Goal: Check status: Check status

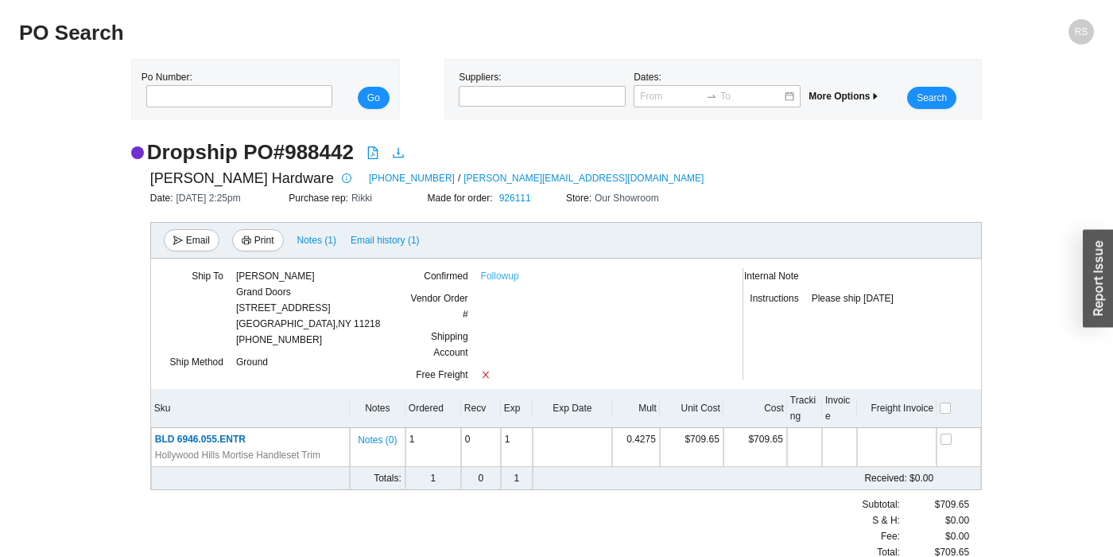
click at [510, 281] on link "Followup" at bounding box center [500, 276] width 38 height 16
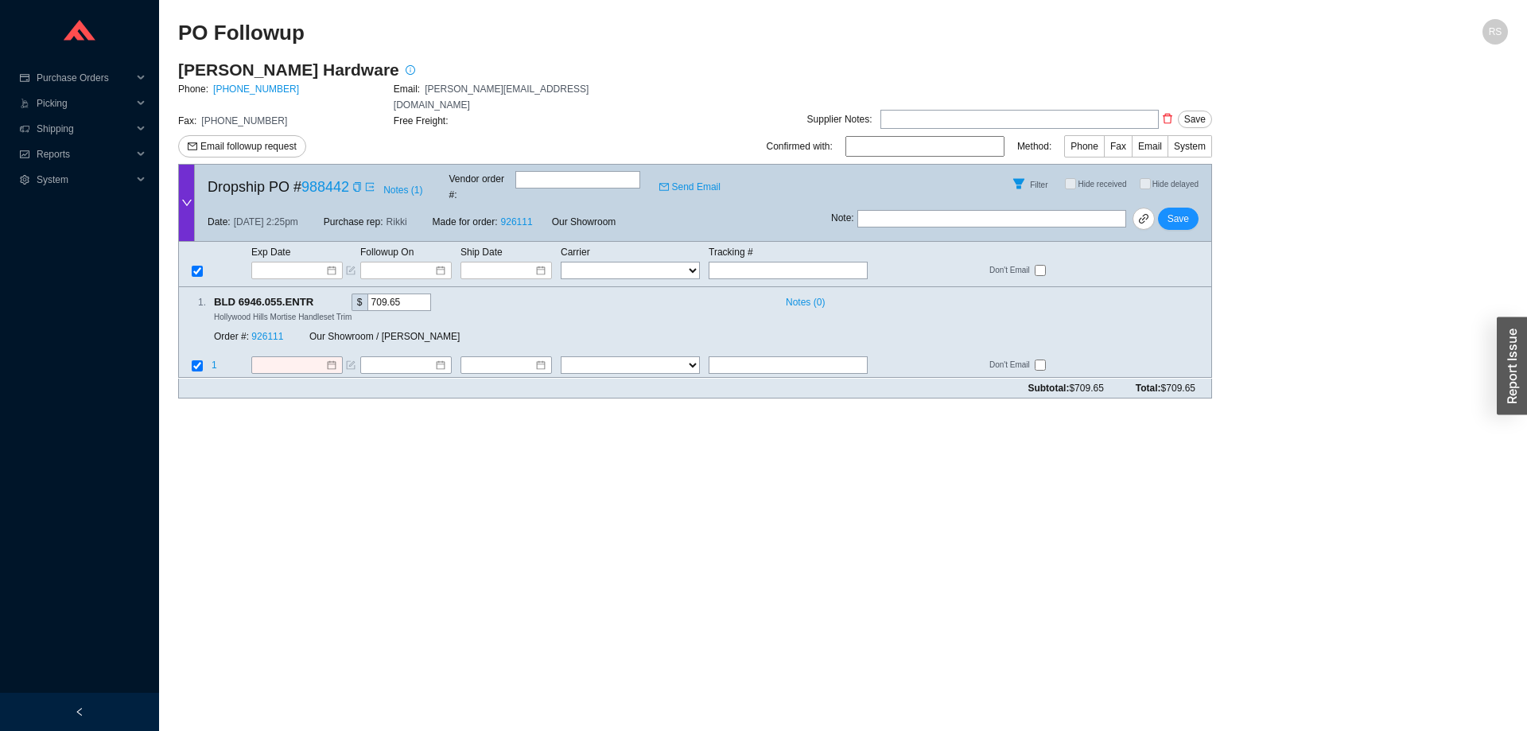
click at [813, 476] on main "PO Followup RS Baldwin Hardware Phone: 800-437-7448 Email: baldwin.orders@assaa…" at bounding box center [842, 375] width 1329 height 712
drag, startPoint x: 219, startPoint y: 267, endPoint x: 1213, endPoint y: 357, distance: 998.0
click at [1213, 357] on main "Baldwin Hardware Phone: 800-437-7448 Email: baldwin.orders@assaabloy.com Fax: 8…" at bounding box center [842, 235] width 1329 height 352
click at [367, 182] on icon "export" at bounding box center [370, 187] width 10 height 10
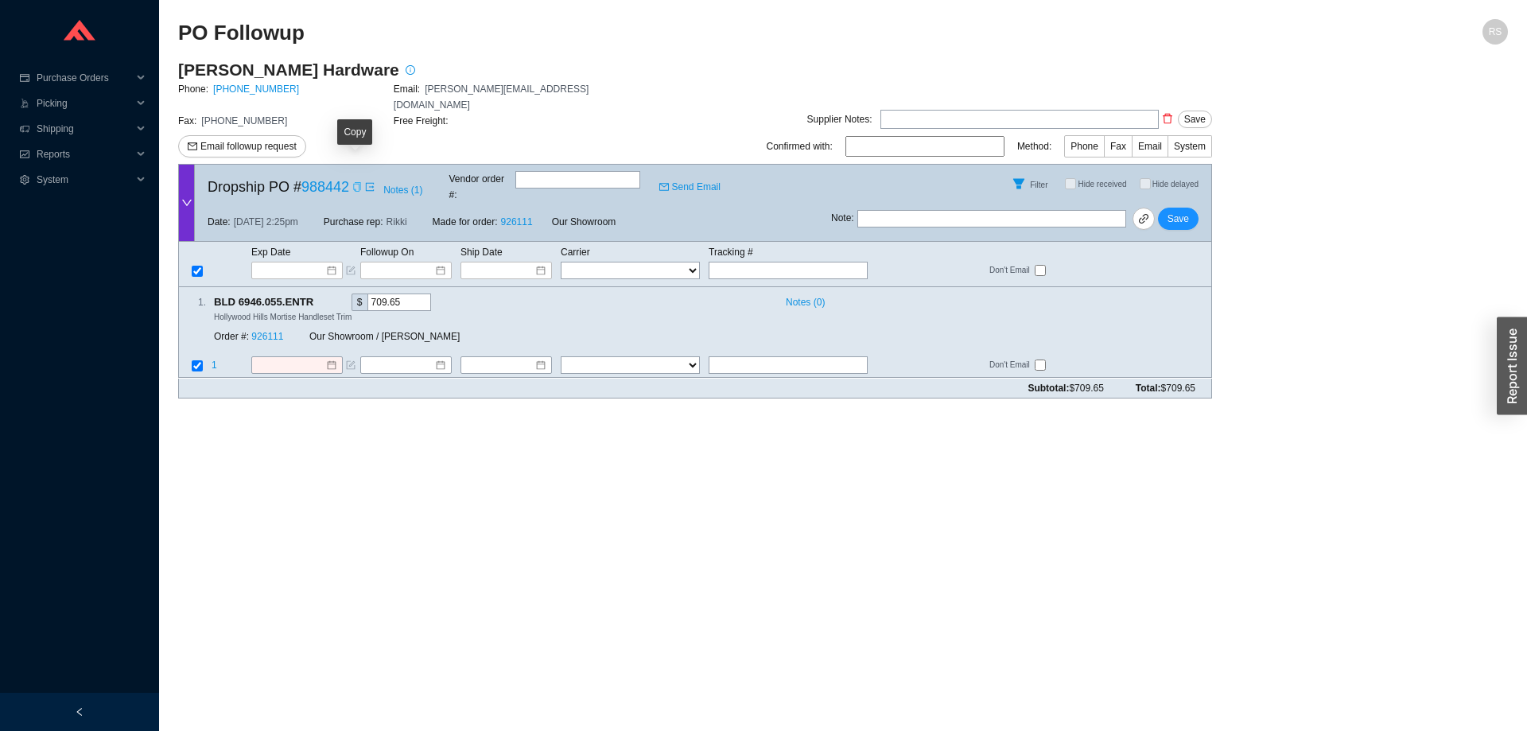
click at [353, 182] on icon "copy" at bounding box center [357, 187] width 10 height 10
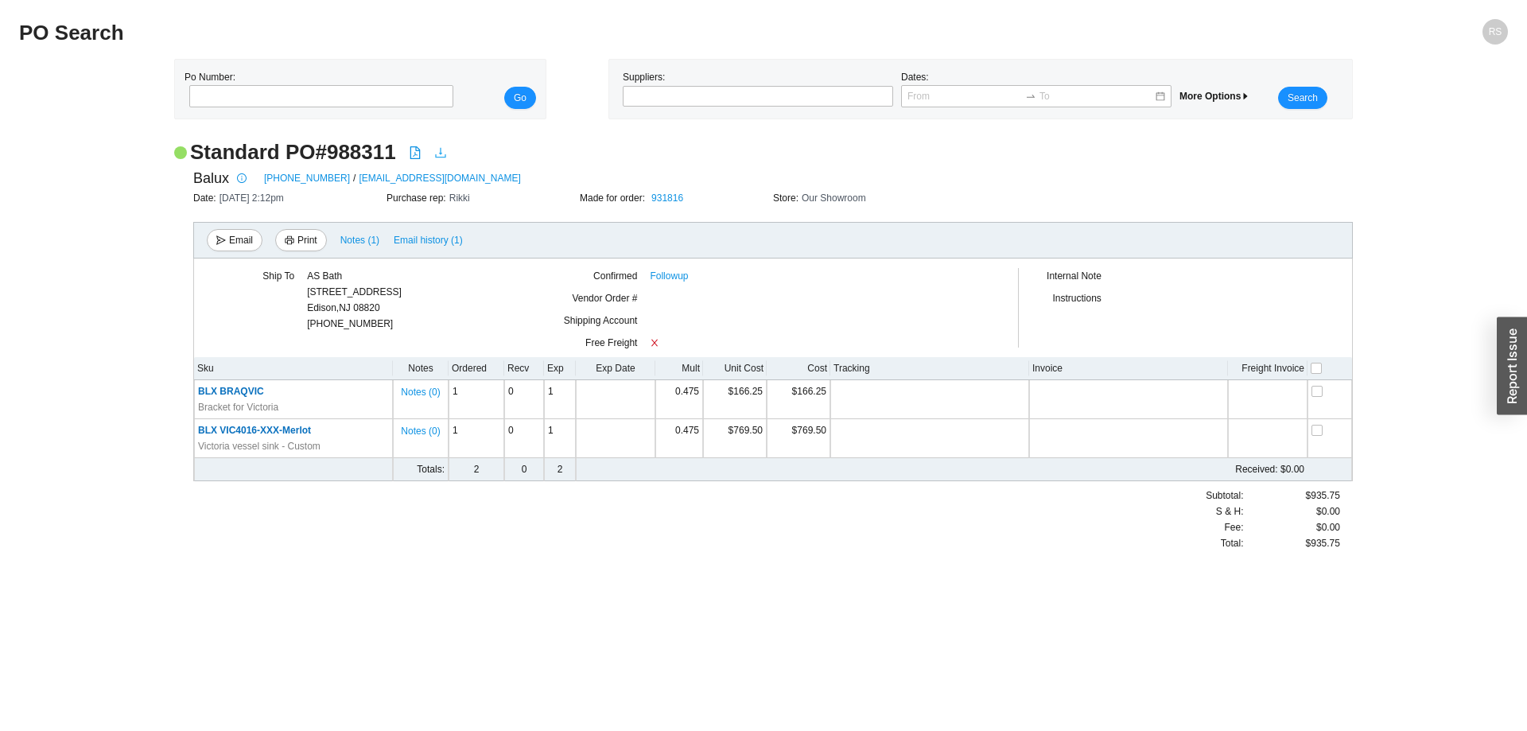
click at [435, 154] on icon "download" at bounding box center [440, 152] width 13 height 13
click at [439, 156] on icon "download" at bounding box center [440, 152] width 13 height 13
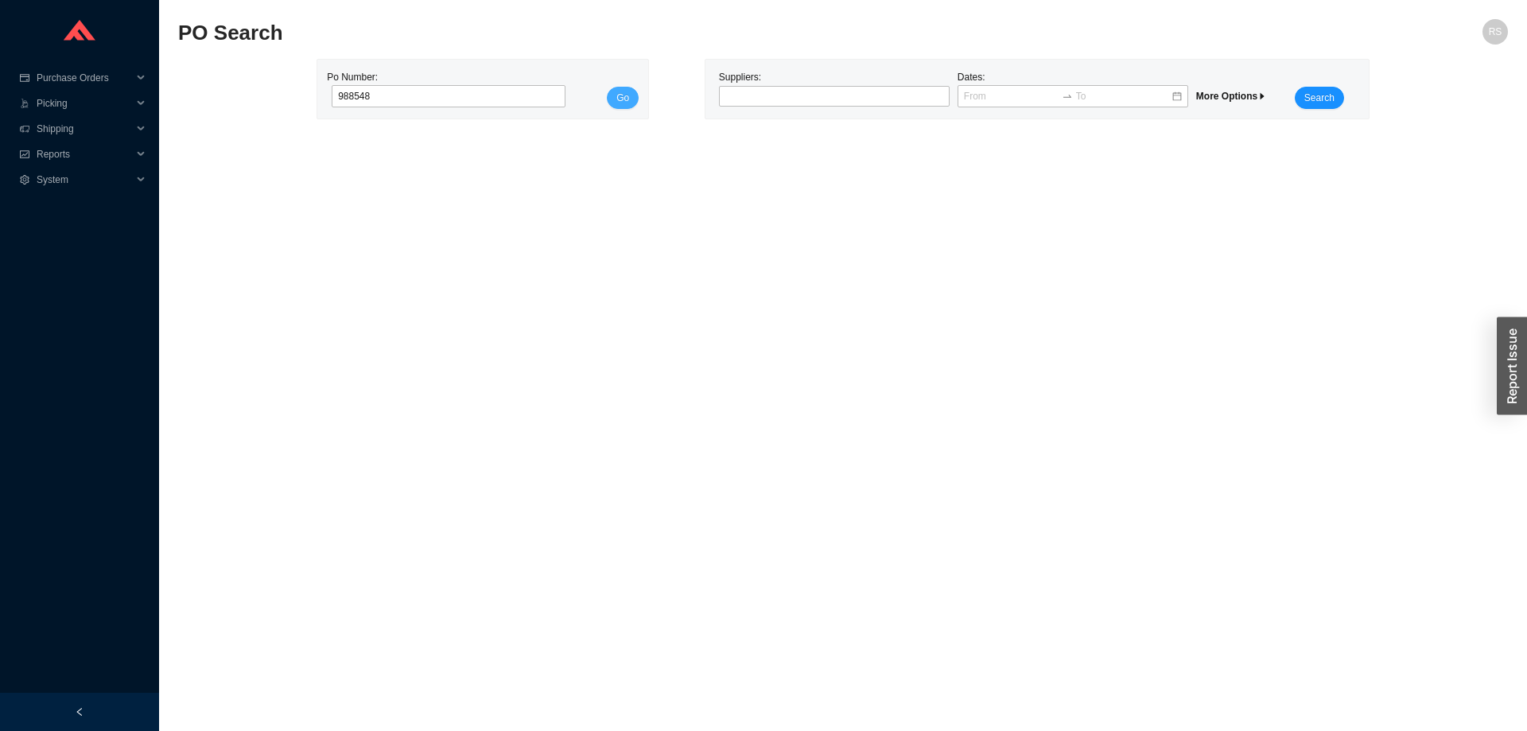
type input "988548"
click at [626, 96] on span "Go" at bounding box center [622, 98] width 13 height 16
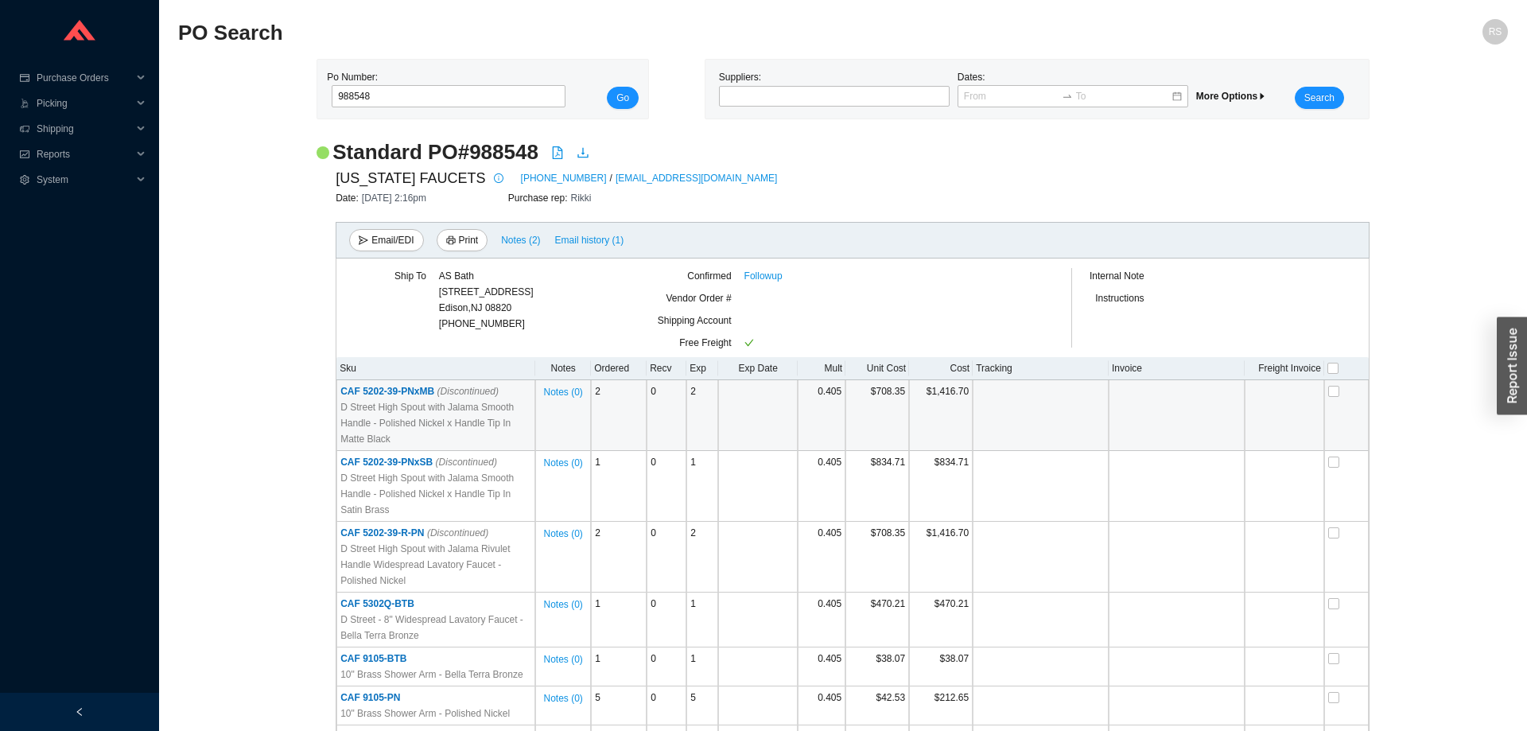
click at [368, 387] on span "CAF 5202-39-PNxMB (Discontinued)" at bounding box center [419, 391] width 158 height 11
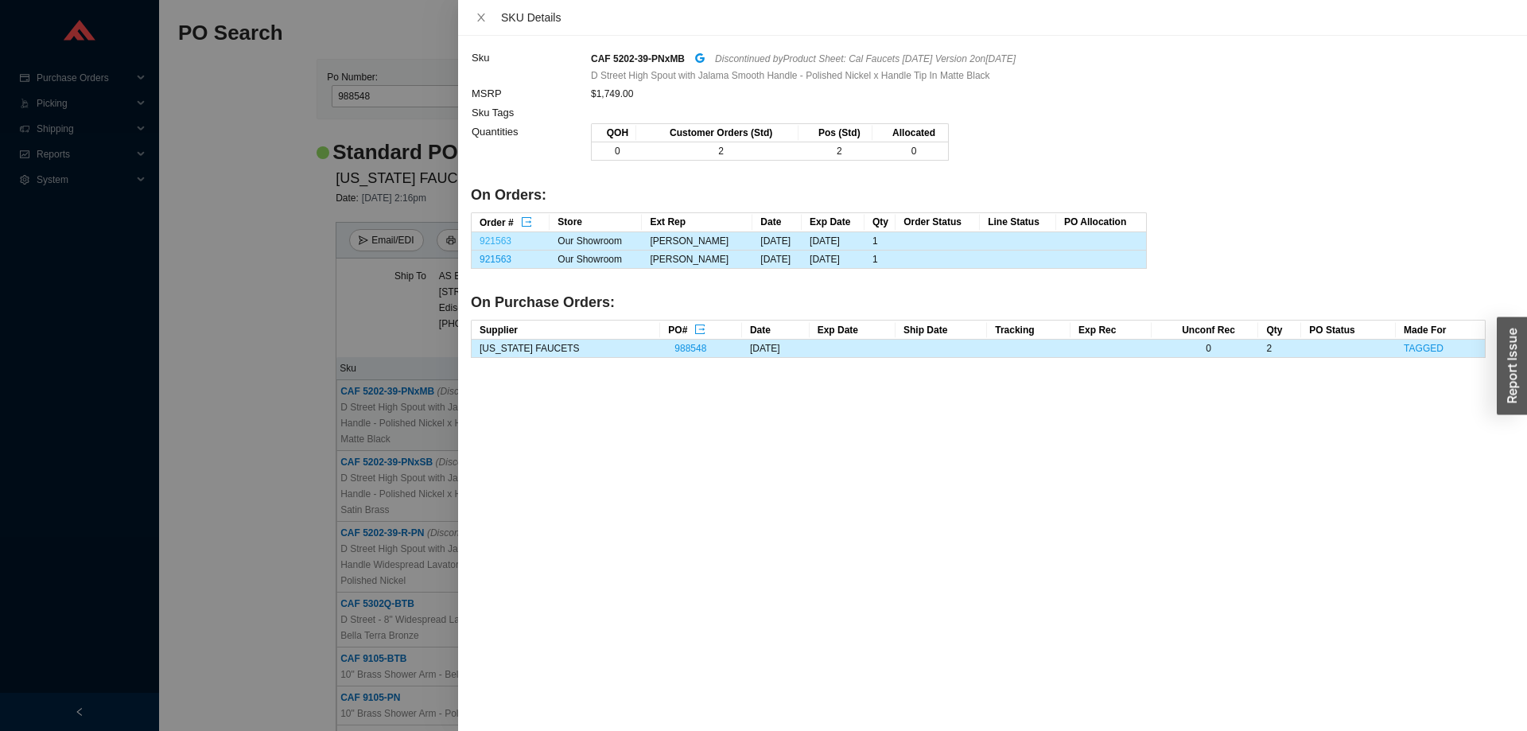
click at [505, 239] on link "921563" at bounding box center [495, 240] width 32 height 11
click at [254, 211] on div at bounding box center [763, 365] width 1527 height 731
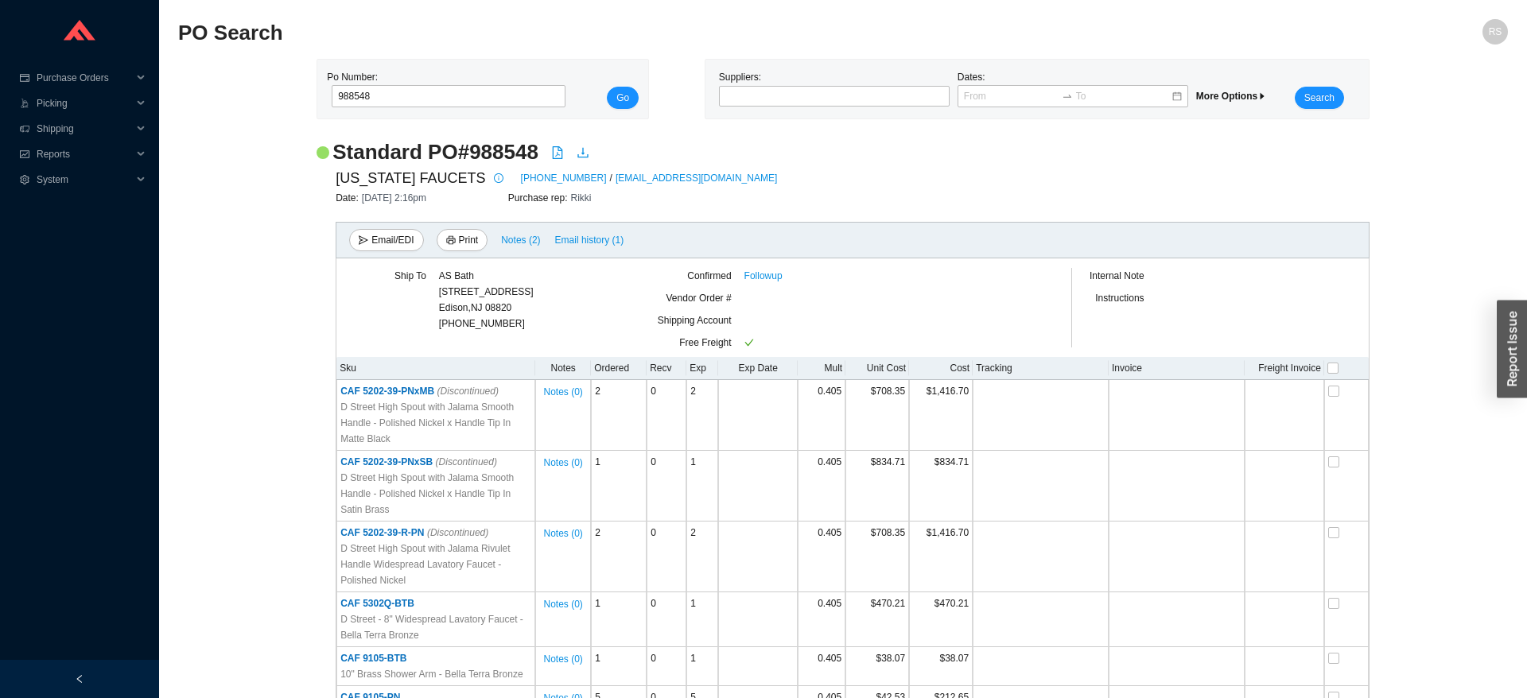
scroll to position [879, 0]
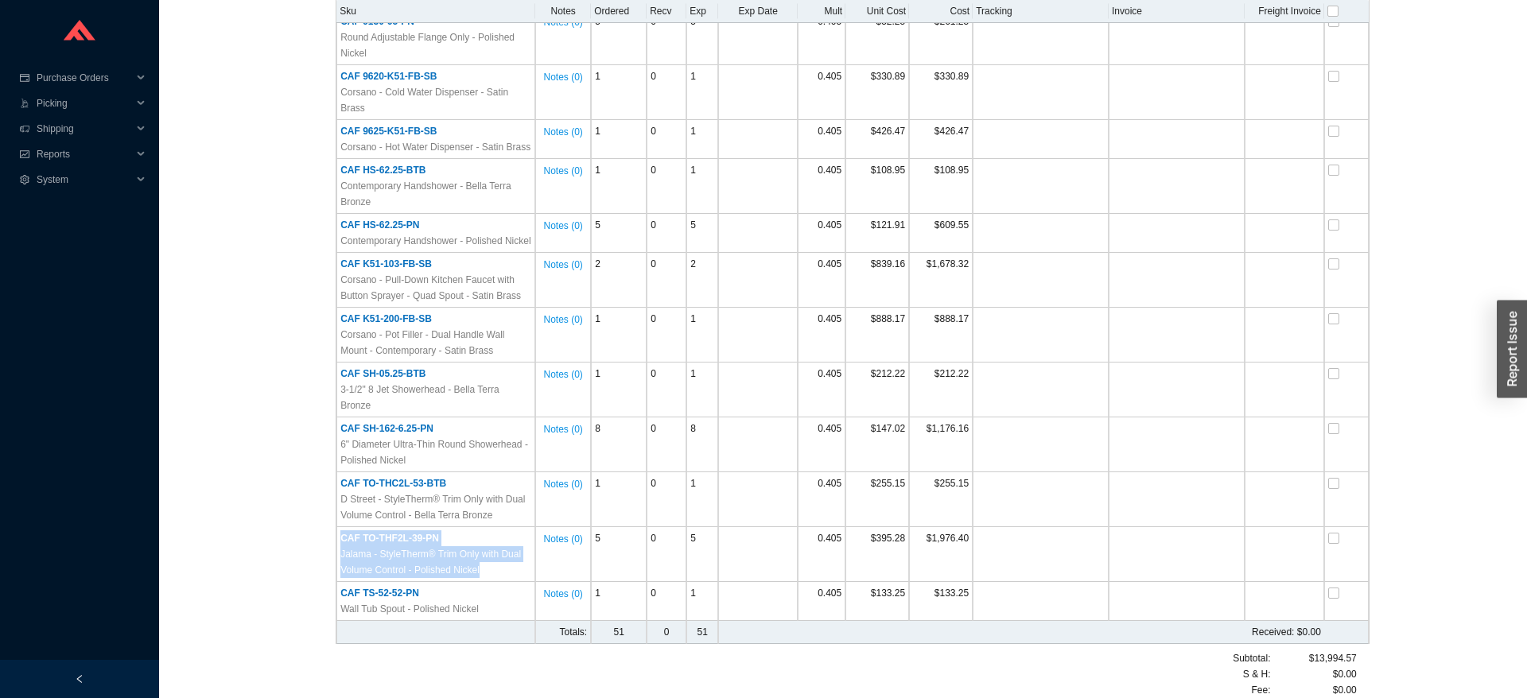
drag, startPoint x: 488, startPoint y: 544, endPoint x: 329, endPoint y: 512, distance: 162.2
click at [329, 512] on div "CALIFORNIA FAUCETS 800-822-8855 / customerservice@calfaucets.com Date: 9/17/25 …" at bounding box center [842, 0] width 1053 height 1427
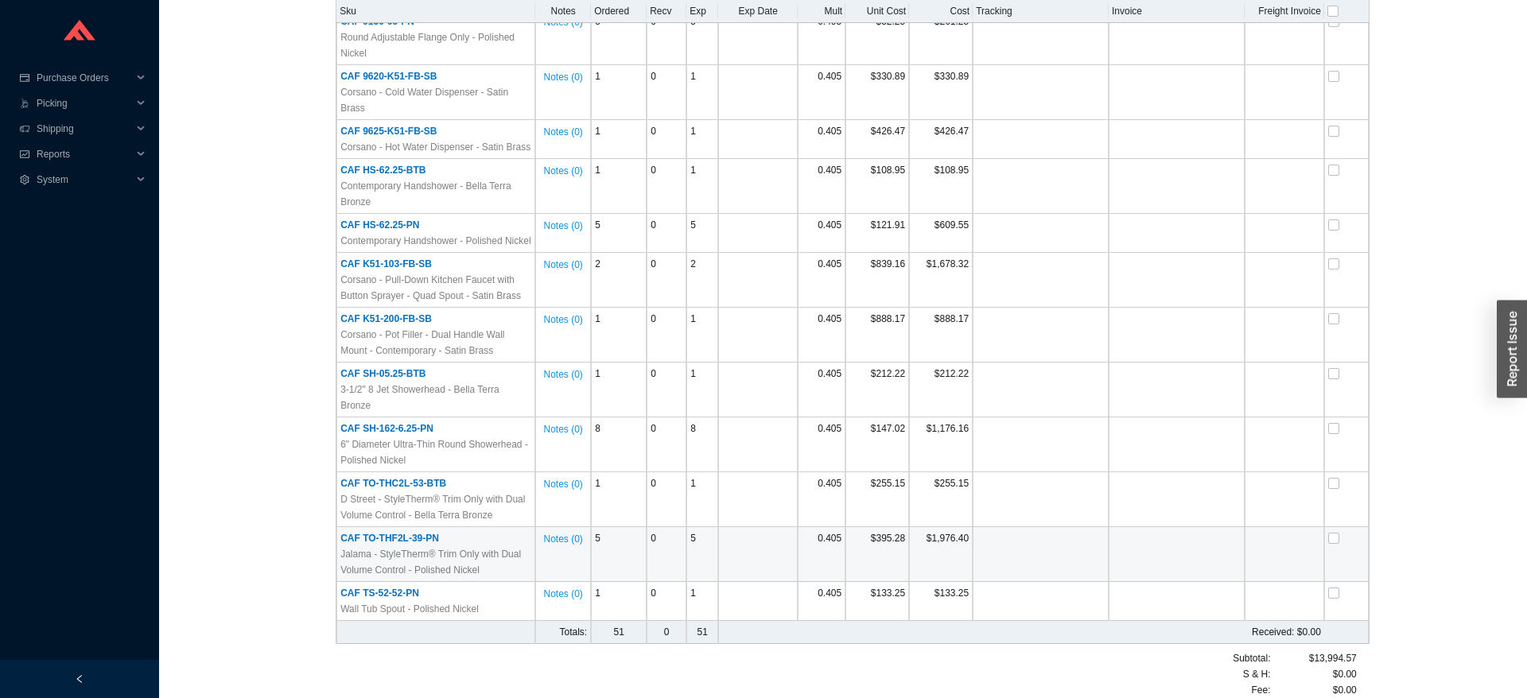
click at [418, 533] on span "CAF TO-THF2L-39-PN" at bounding box center [389, 538] width 99 height 11
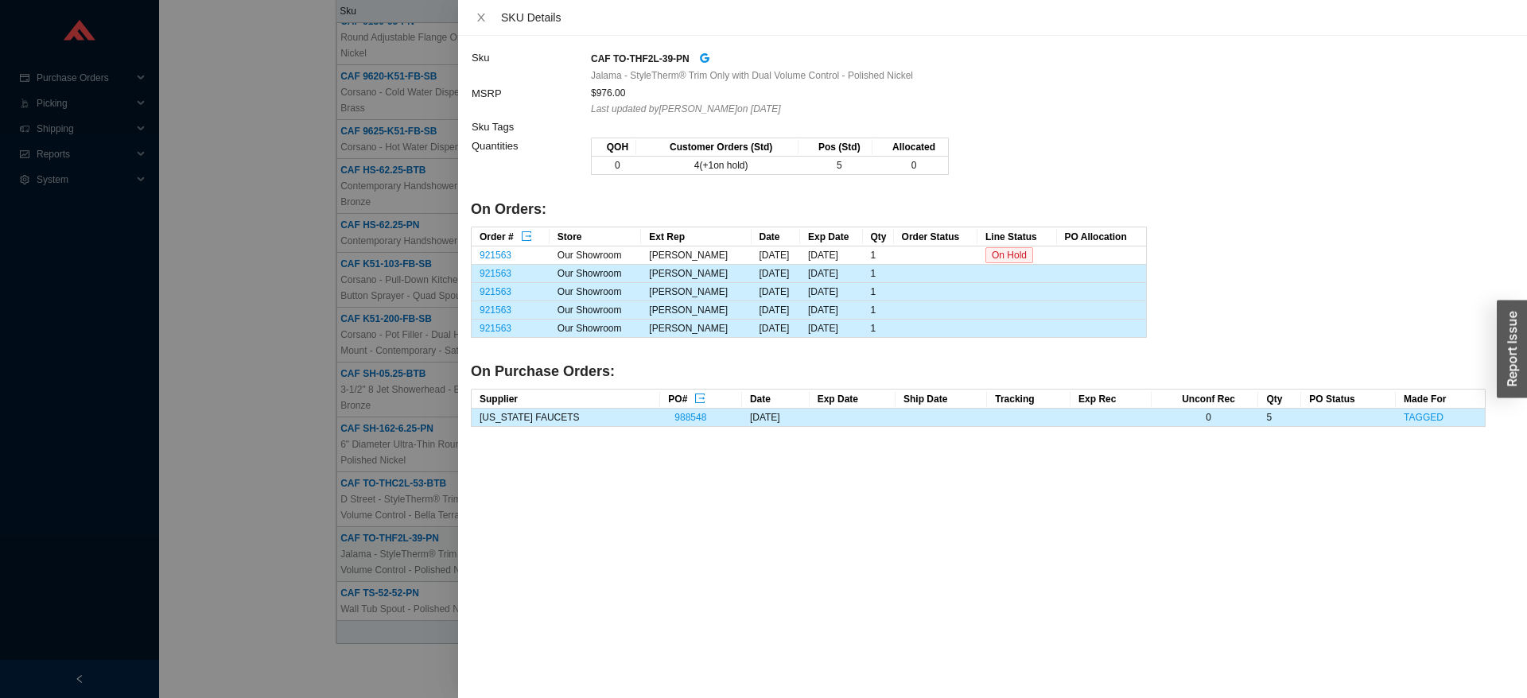
click at [270, 206] on div at bounding box center [763, 349] width 1527 height 698
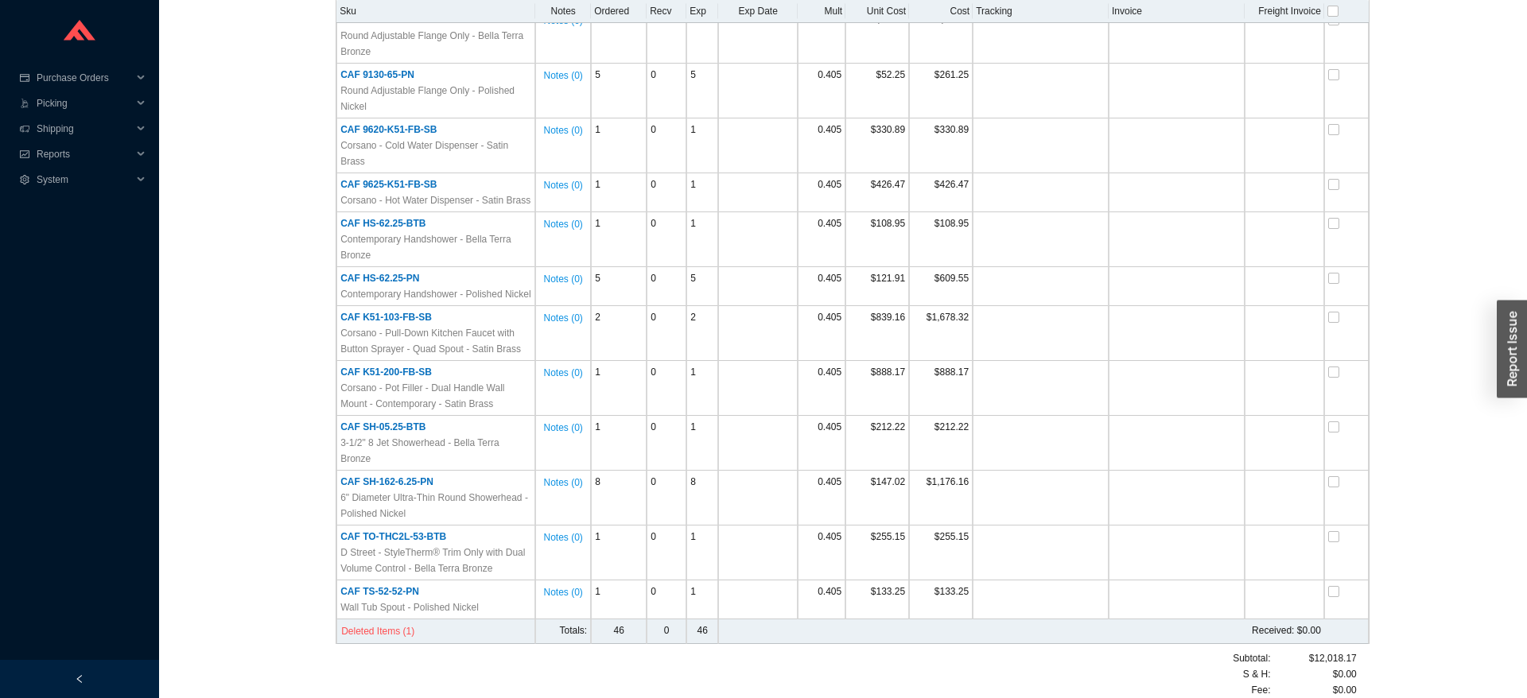
scroll to position [0, 0]
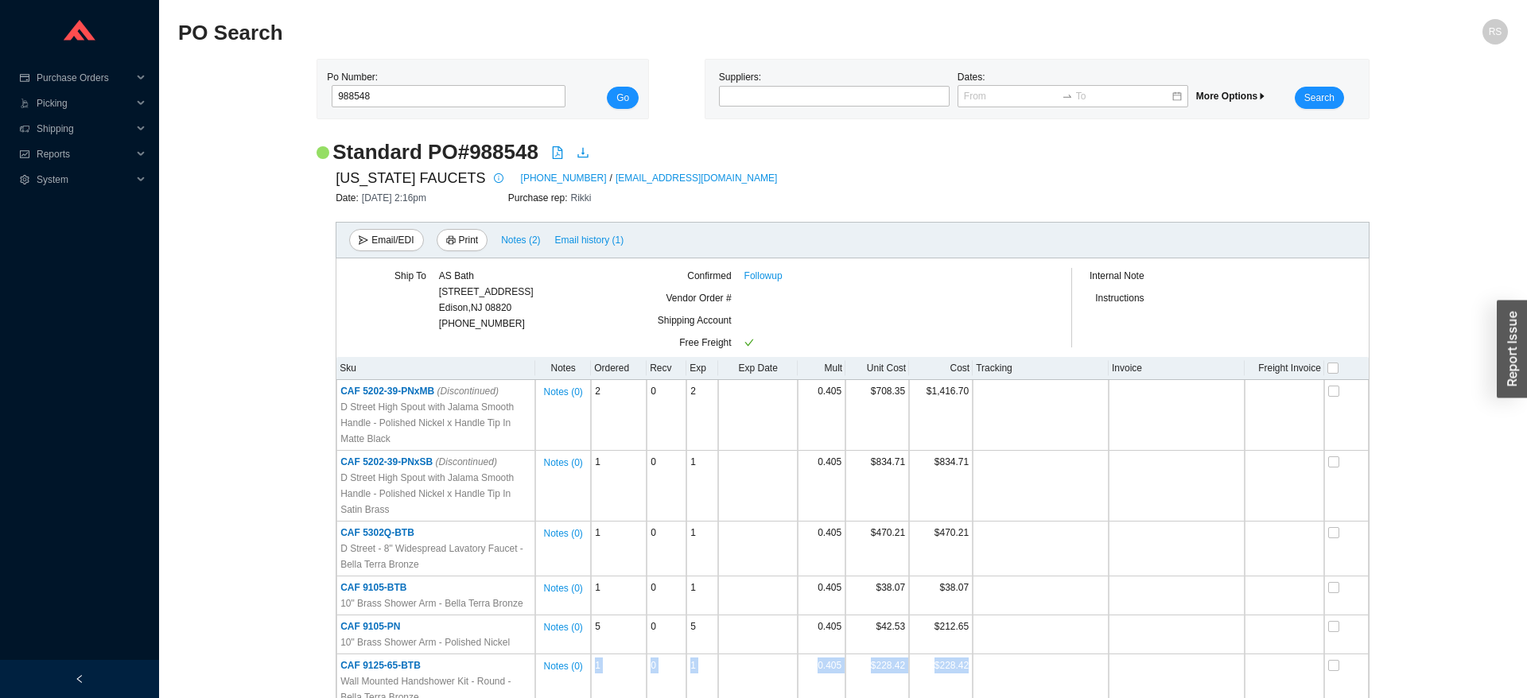
drag, startPoint x: 180, startPoint y: 30, endPoint x: 1385, endPoint y: 670, distance: 1364.1
drag, startPoint x: 1399, startPoint y: 670, endPoint x: 180, endPoint y: 25, distance: 1378.7
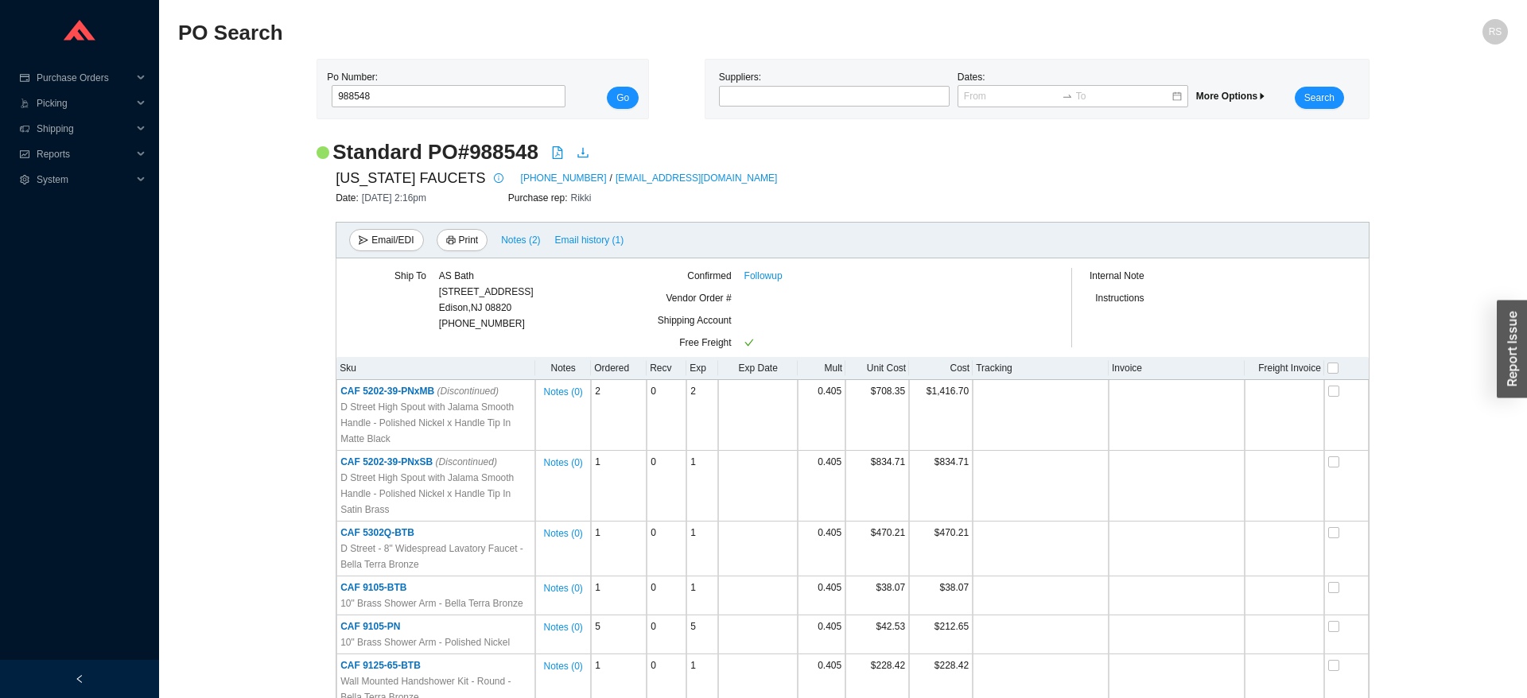
click at [180, 25] on h2 "PO Search" at bounding box center [676, 33] width 997 height 28
drag, startPoint x: 178, startPoint y: 19, endPoint x: 1415, endPoint y: 668, distance: 1396.3
drag, startPoint x: 1446, startPoint y: 667, endPoint x: 179, endPoint y: 29, distance: 1418.8
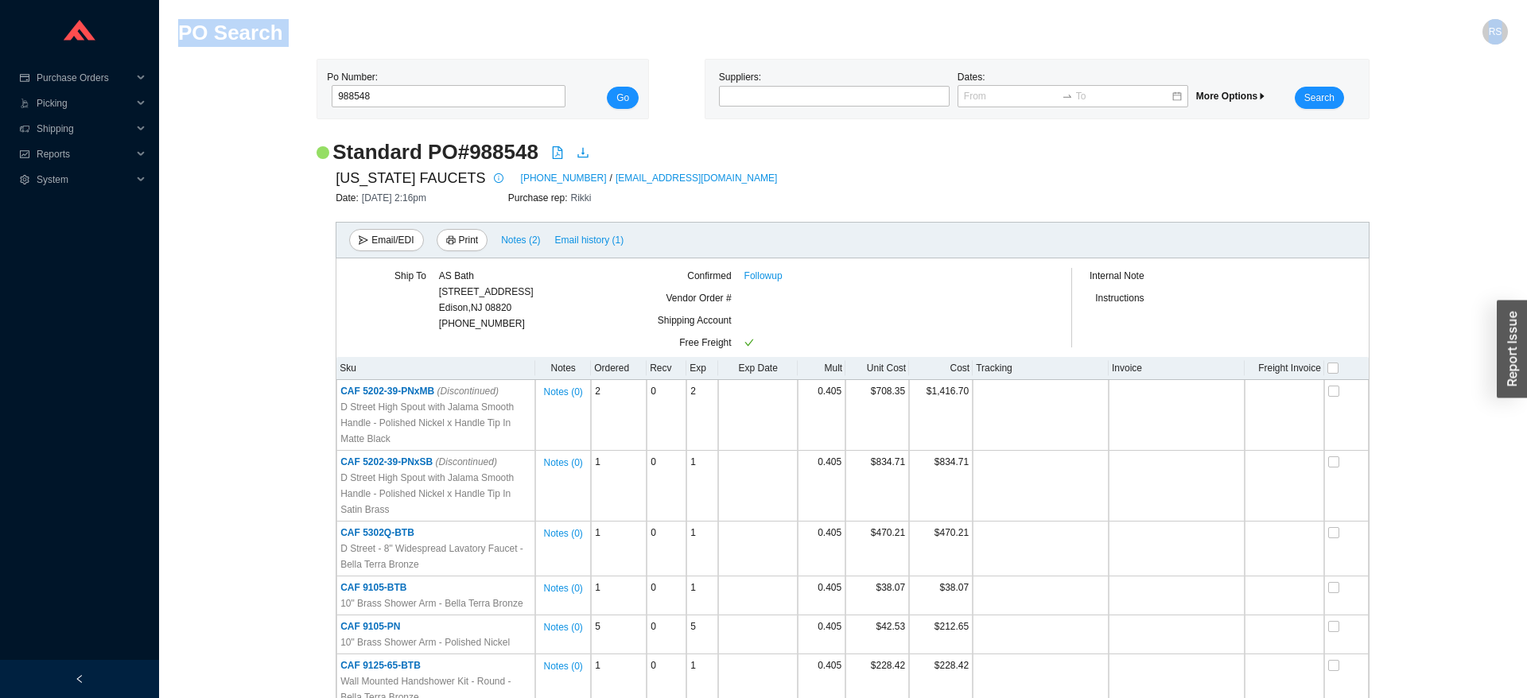
click at [179, 29] on h2 "PO Search" at bounding box center [676, 33] width 997 height 28
drag, startPoint x: 179, startPoint y: 26, endPoint x: 1468, endPoint y: 670, distance: 1440.9
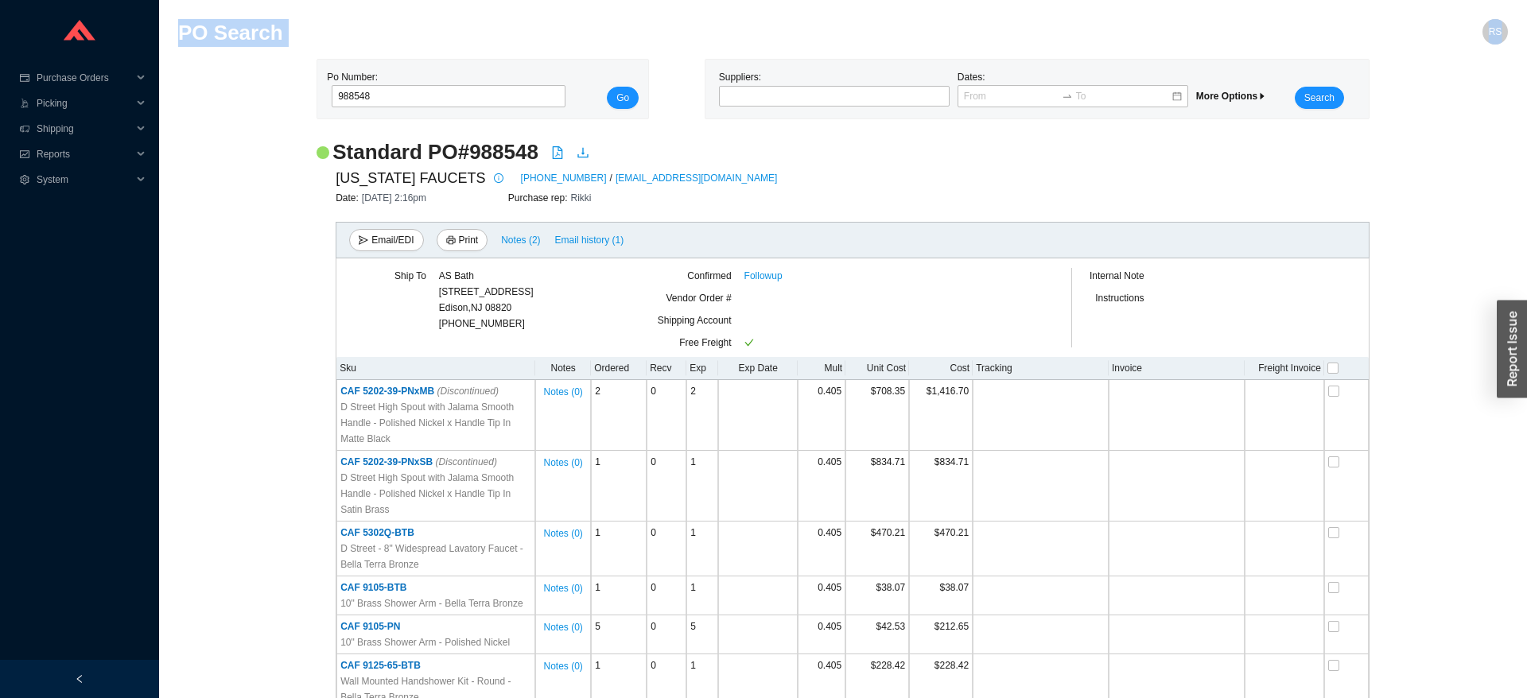
drag, startPoint x: 1416, startPoint y: 659, endPoint x: 183, endPoint y: 24, distance: 1387.3
click at [183, 24] on h2 "PO Search" at bounding box center [676, 33] width 997 height 28
drag, startPoint x: 181, startPoint y: 22, endPoint x: 1455, endPoint y: 658, distance: 1423.8
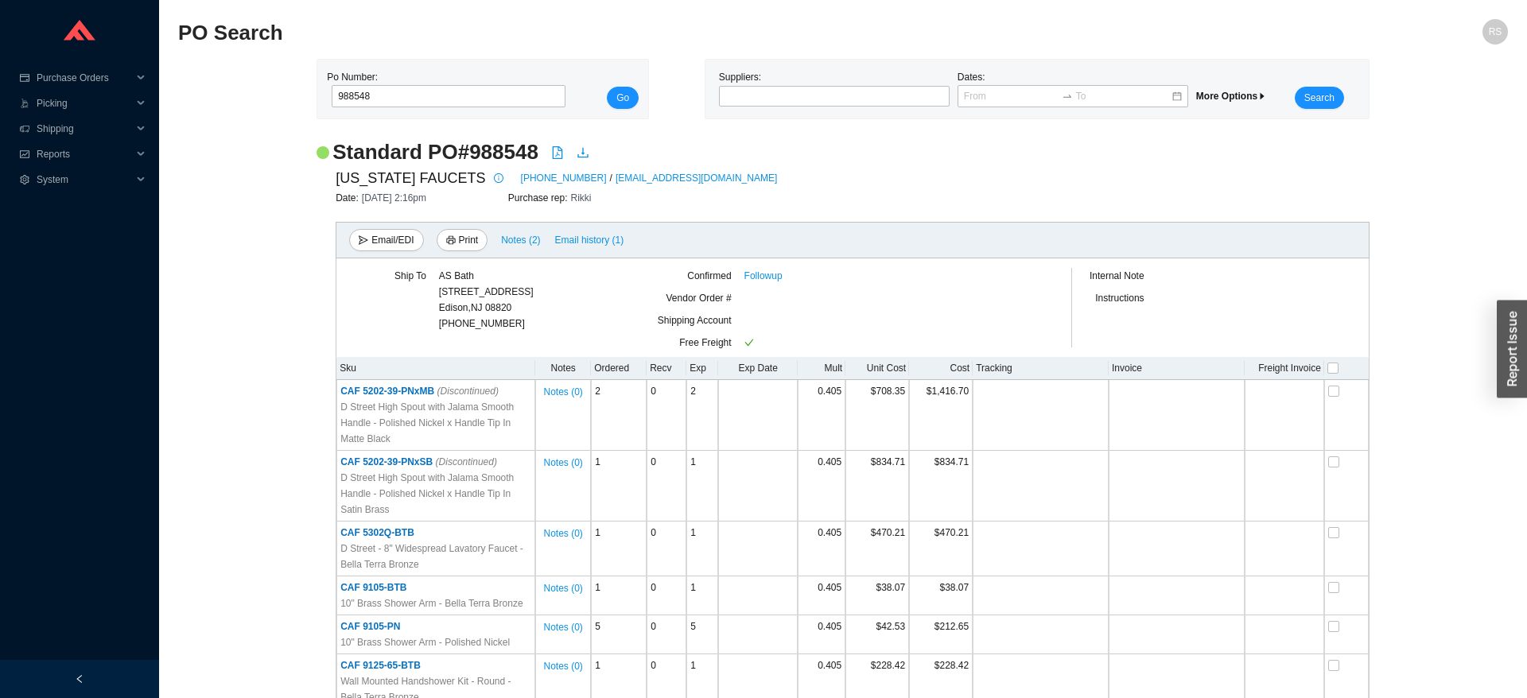
drag, startPoint x: 1438, startPoint y: 672, endPoint x: 180, endPoint y: 25, distance: 1414.3
click at [180, 25] on h2 "PO Search" at bounding box center [676, 33] width 997 height 28
drag, startPoint x: 215, startPoint y: 45, endPoint x: 1420, endPoint y: 663, distance: 1354.9
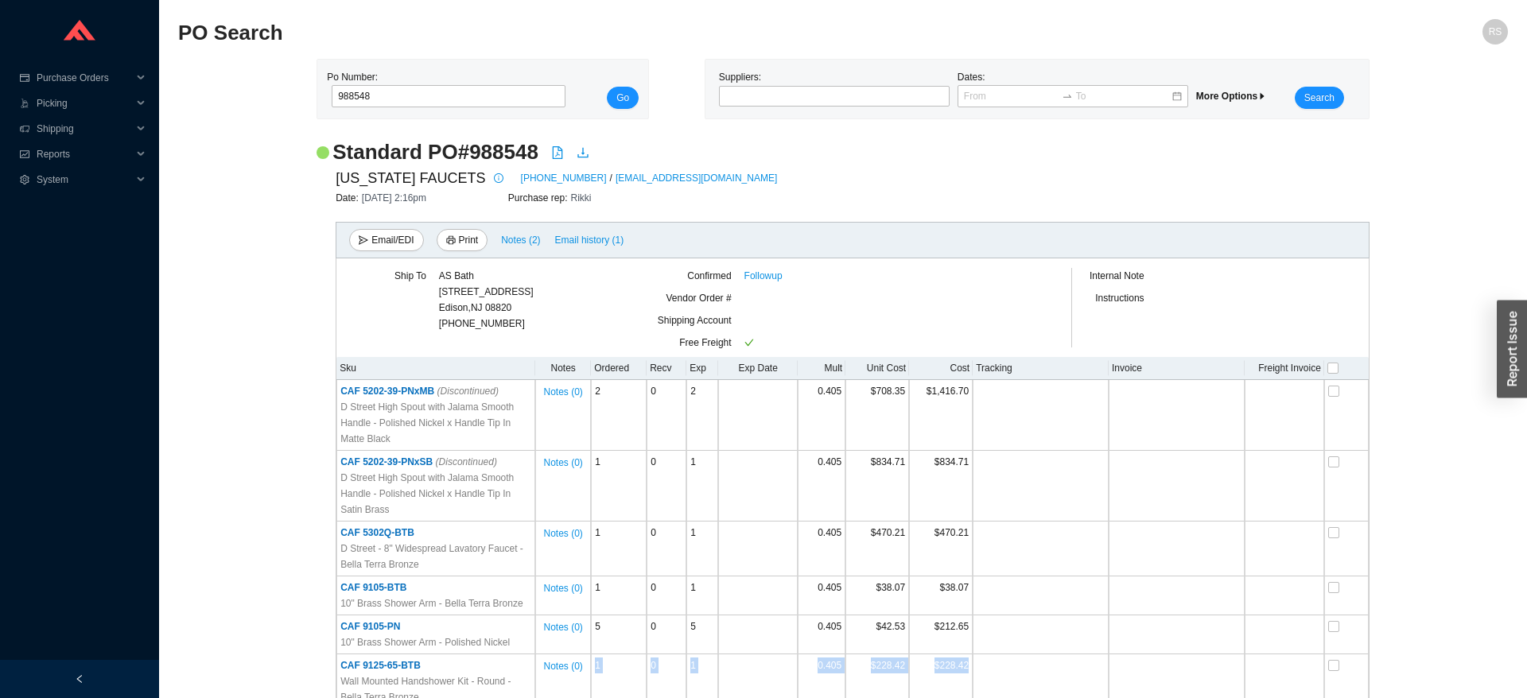
drag, startPoint x: 1420, startPoint y: 663, endPoint x: 196, endPoint y: 21, distance: 1382.8
click at [196, 21] on h2 "PO Search" at bounding box center [676, 33] width 997 height 28
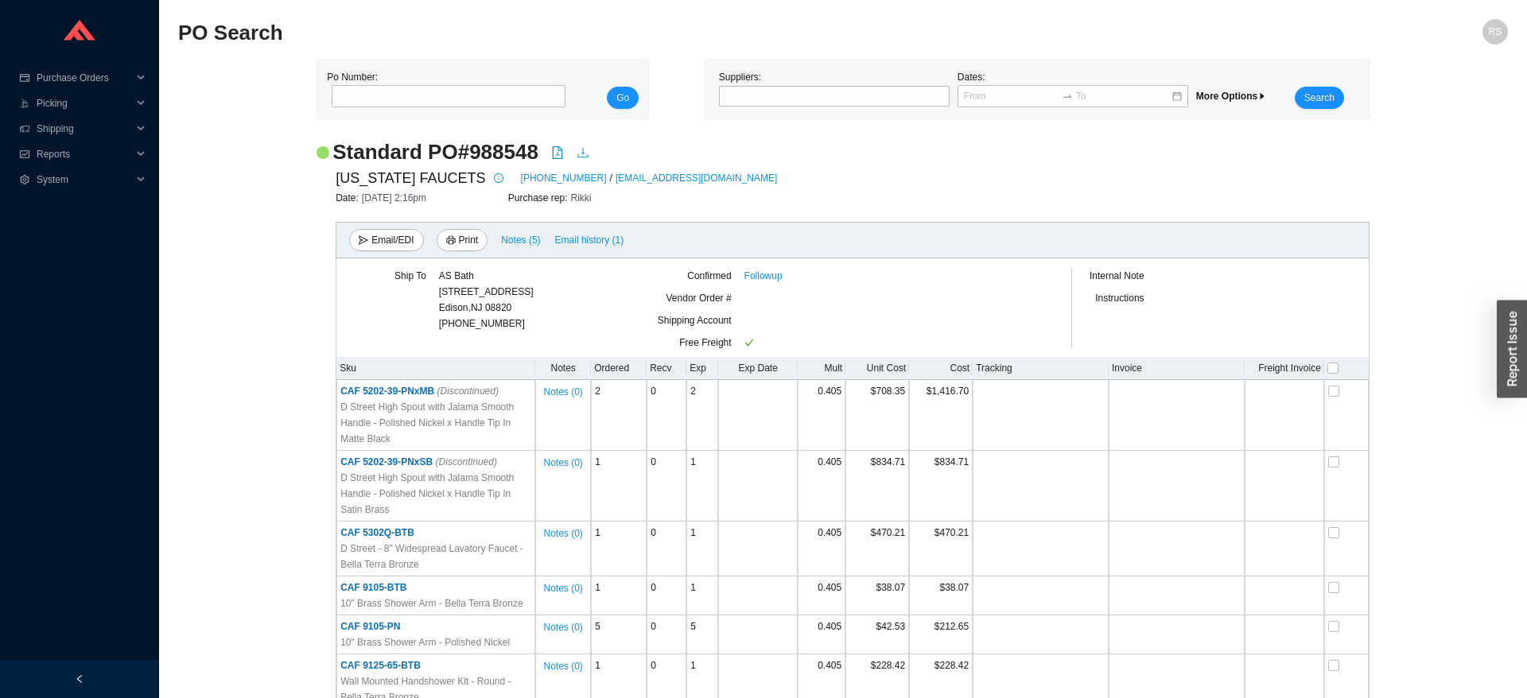
click at [579, 154] on icon "download" at bounding box center [582, 152] width 13 height 13
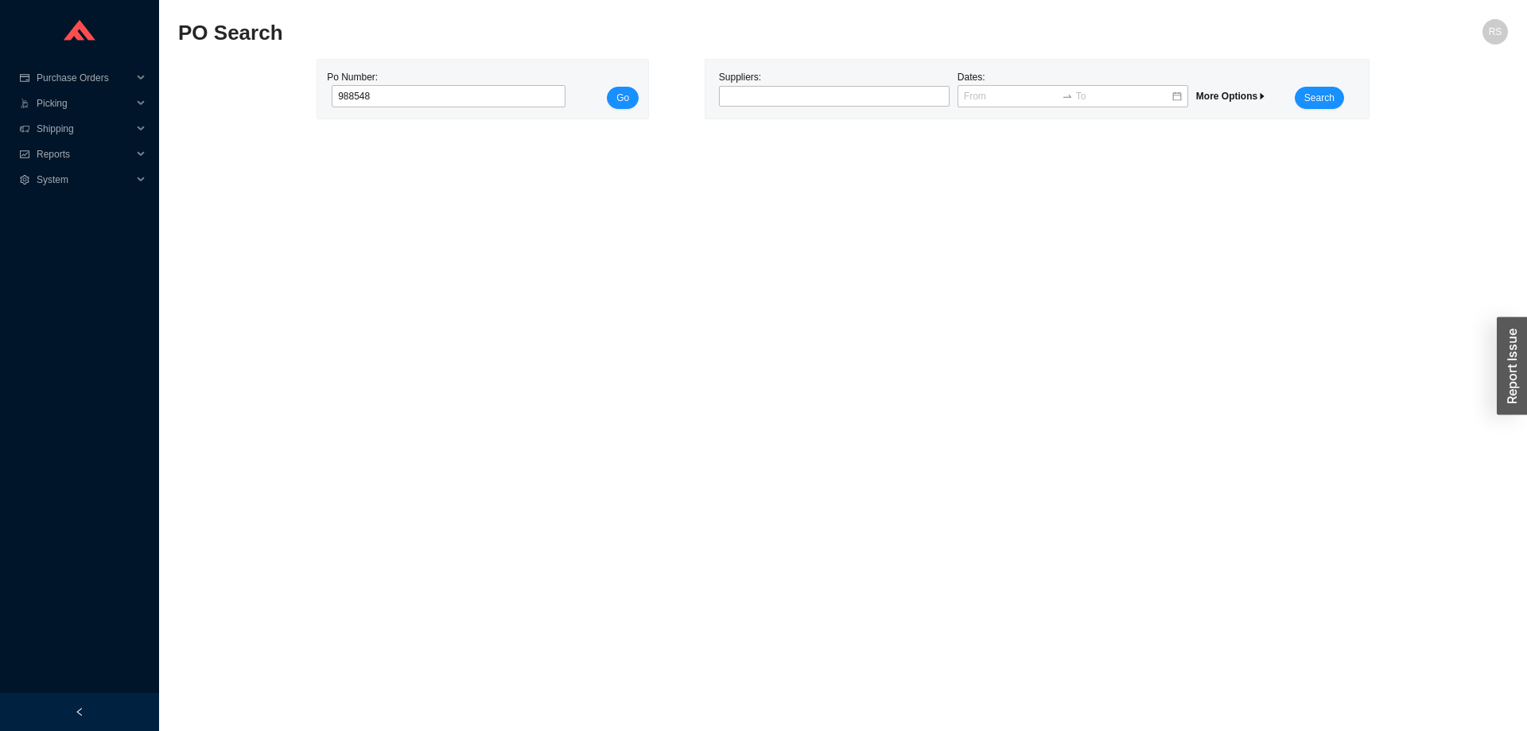
type input "988548"
click at [607, 87] on button "Go" at bounding box center [623, 98] width 32 height 22
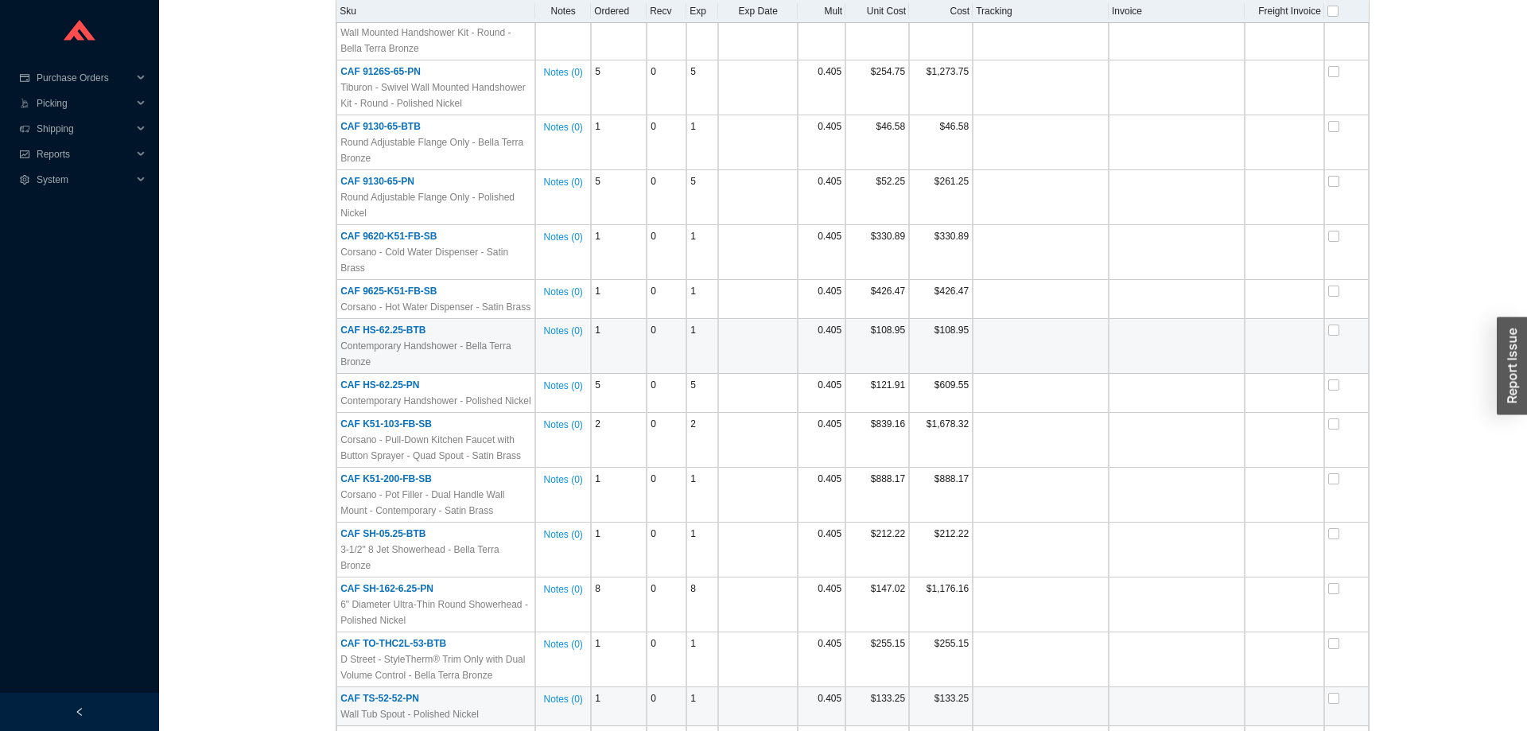
scroll to position [864, 0]
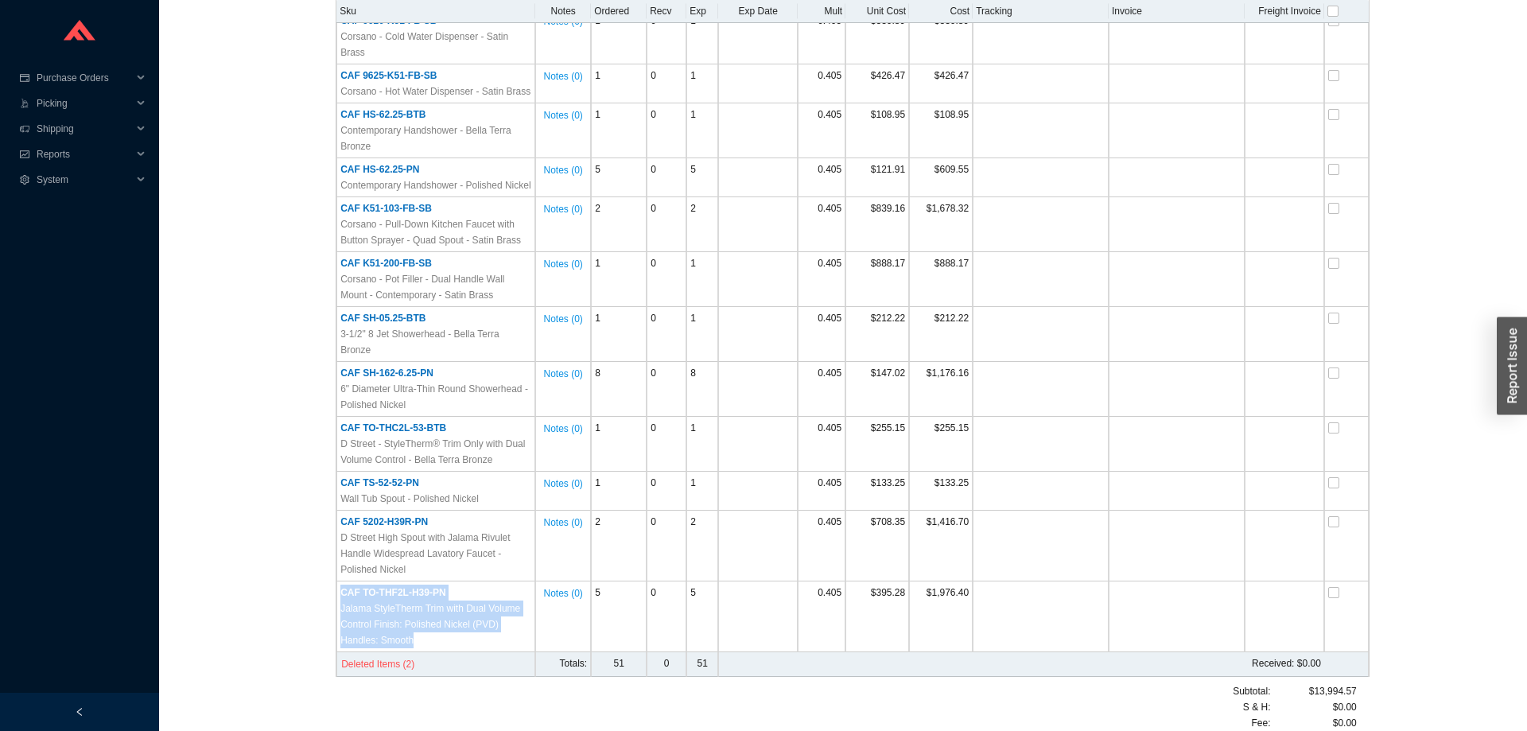
drag, startPoint x: 417, startPoint y: 612, endPoint x: 289, endPoint y: 561, distance: 138.5
click at [289, 561] on div "Standard PO # 988548 [US_STATE] FAUCETS [PHONE_NUMBER] / [EMAIL_ADDRESS][DOMAIN…" at bounding box center [842, 18] width 1329 height 1488
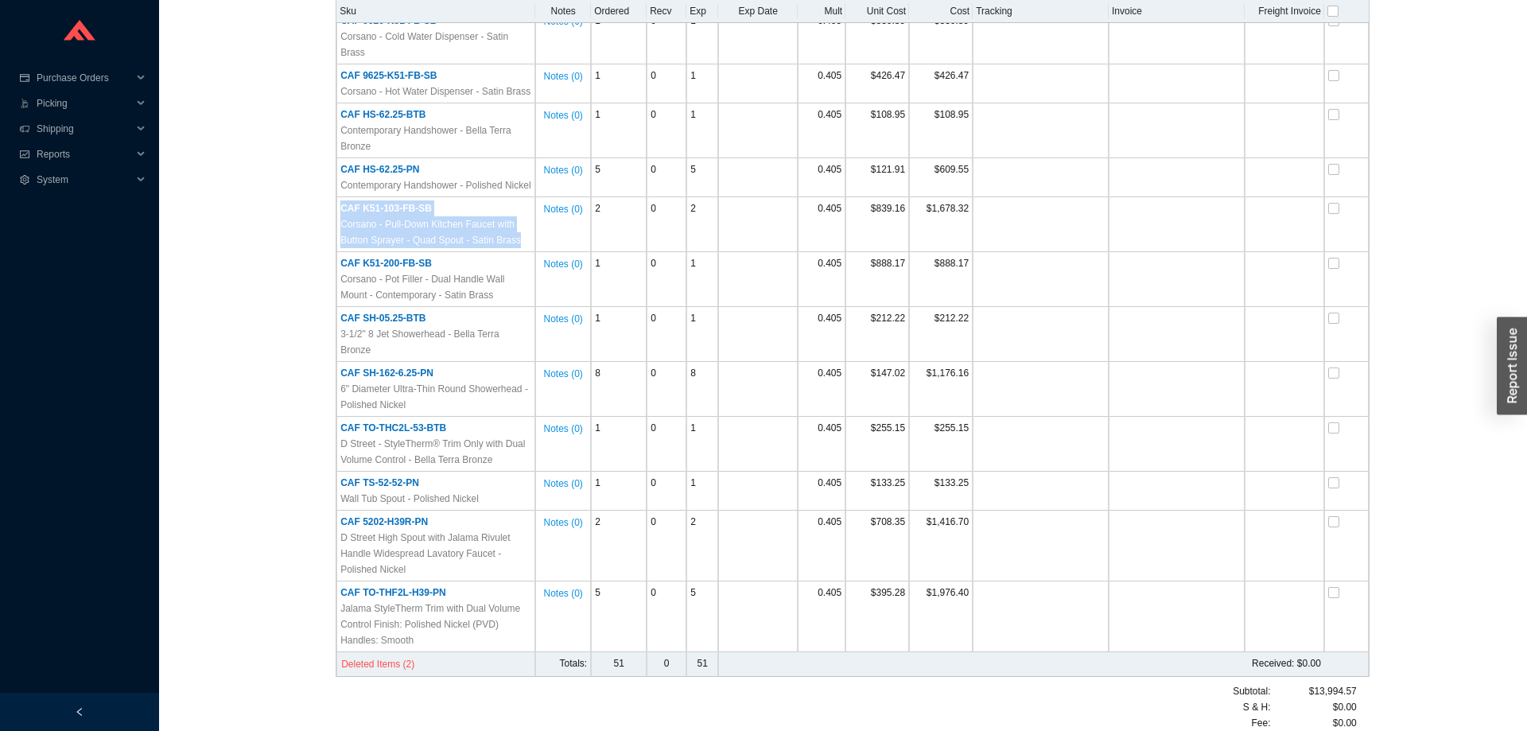
drag, startPoint x: 720, startPoint y: 646, endPoint x: 282, endPoint y: 196, distance: 628.1
click at [282, 196] on div "Standard PO # 988548 [US_STATE] FAUCETS [PHONE_NUMBER] / [EMAIL_ADDRESS][DOMAIN…" at bounding box center [842, 18] width 1329 height 1488
click at [379, 656] on span "Deleted Items (2)" at bounding box center [377, 664] width 73 height 16
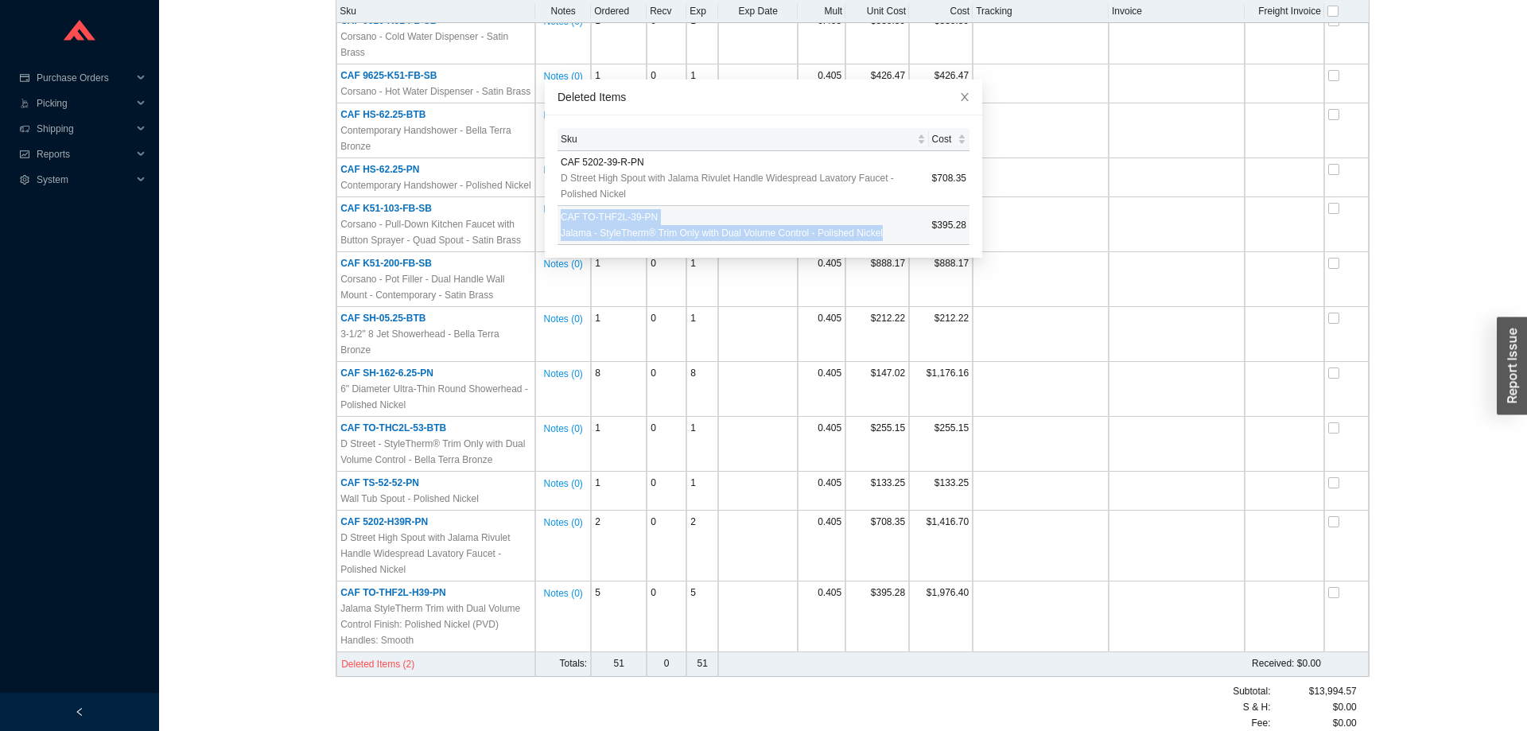
drag, startPoint x: 562, startPoint y: 215, endPoint x: 901, endPoint y: 237, distance: 339.4
click at [901, 237] on div "CAF TO-THF2L-39-PN Jalama - StyleTherm® Trim Only with Dual Volume Control - Po…" at bounding box center [743, 225] width 365 height 32
click at [901, 237] on div "Jalama - StyleTherm® Trim Only with Dual Volume Control - Polished Nickel" at bounding box center [743, 233] width 365 height 16
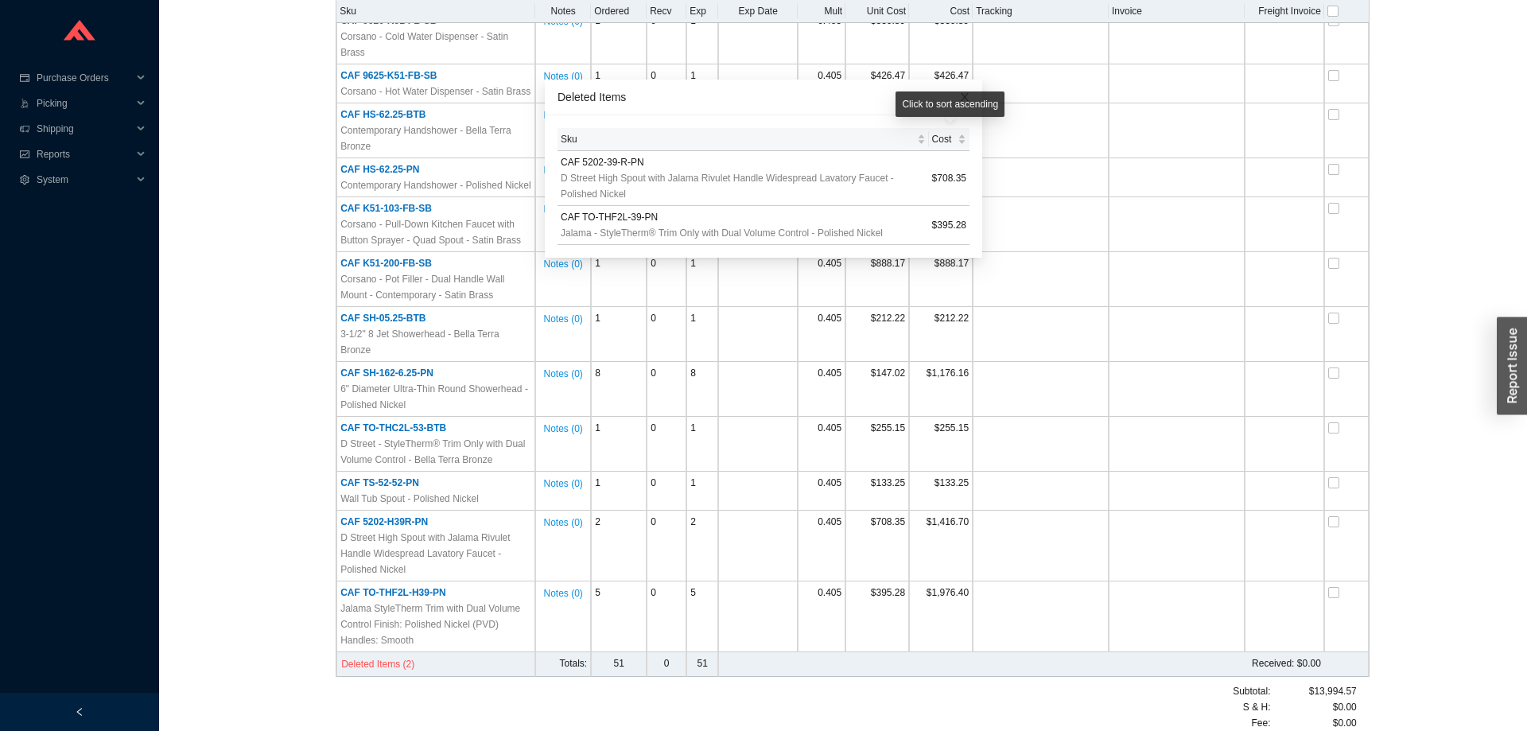
click at [967, 99] on div "Click to sort ascending" at bounding box center [949, 103] width 109 height 25
click at [955, 136] on div "Cost" at bounding box center [949, 139] width 34 height 16
click at [844, 95] on div "Deleted Items" at bounding box center [763, 96] width 412 height 17
click at [964, 96] on icon "close" at bounding box center [965, 97] width 8 height 8
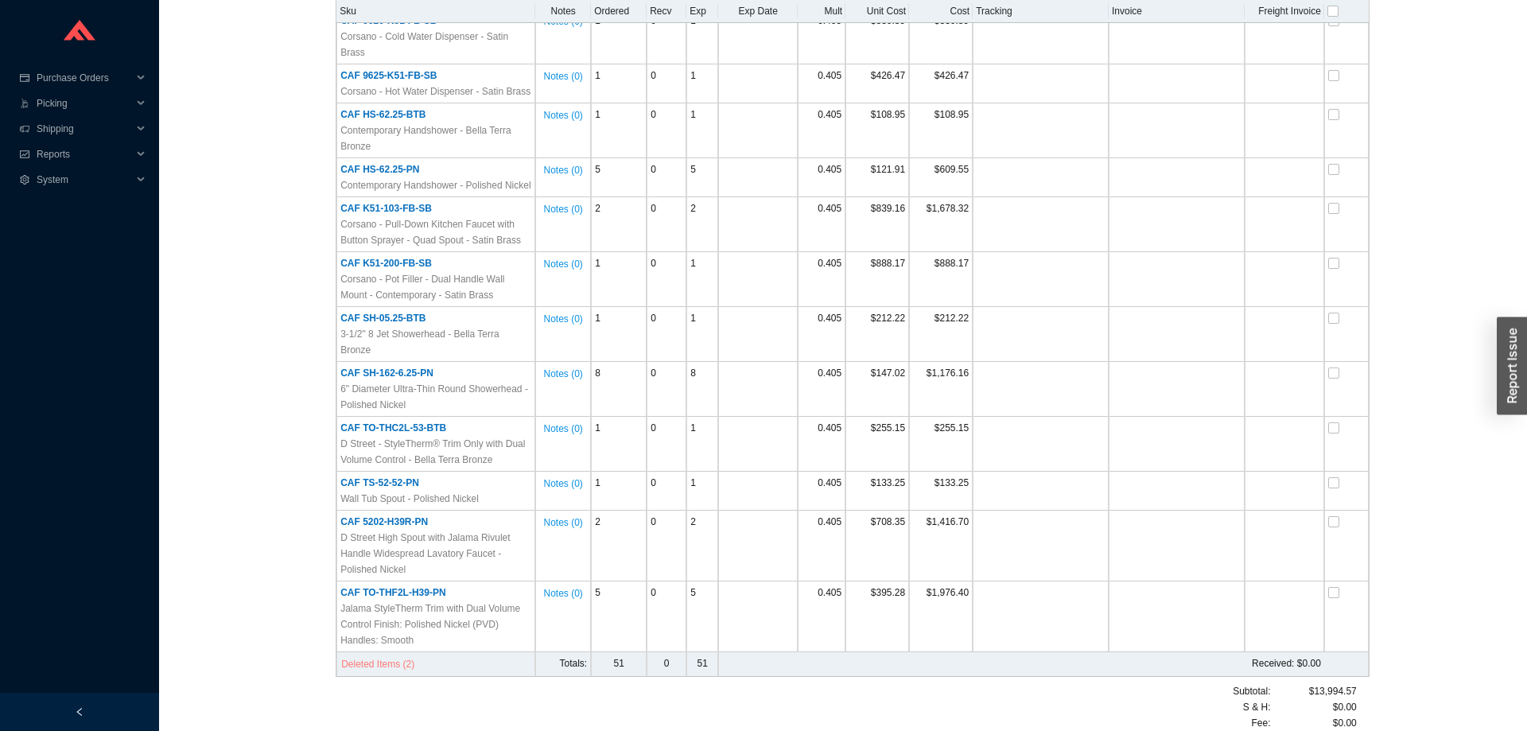
click at [390, 656] on span "Deleted Items (2)" at bounding box center [377, 664] width 73 height 16
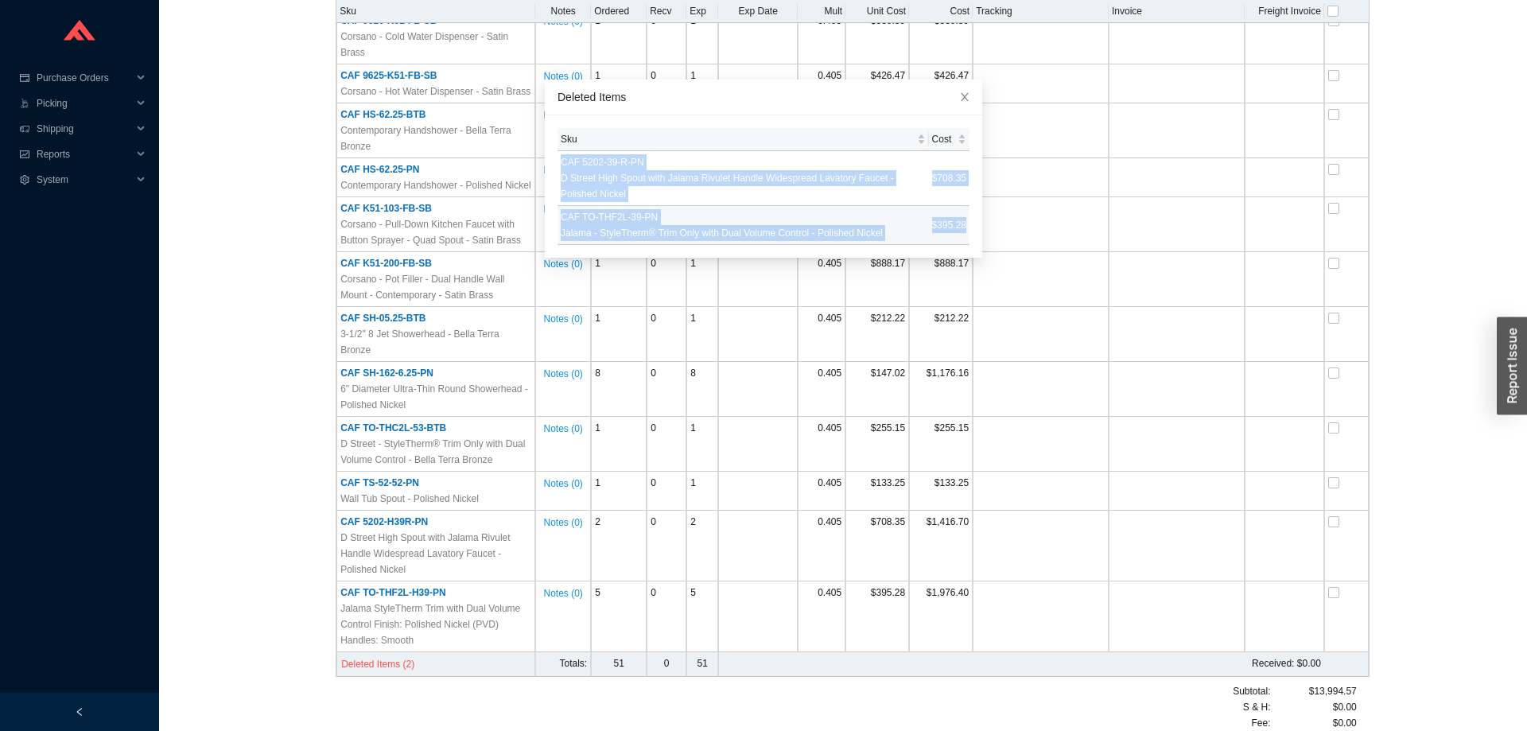
drag, startPoint x: 561, startPoint y: 134, endPoint x: 968, endPoint y: 235, distance: 420.2
click at [968, 235] on table "Sku Cost CAF 5202-39-R-PN D Street High Spout with Jalama Rivulet Handle Widesp…" at bounding box center [763, 186] width 412 height 117
click at [950, 239] on td "$395.28" at bounding box center [949, 225] width 41 height 39
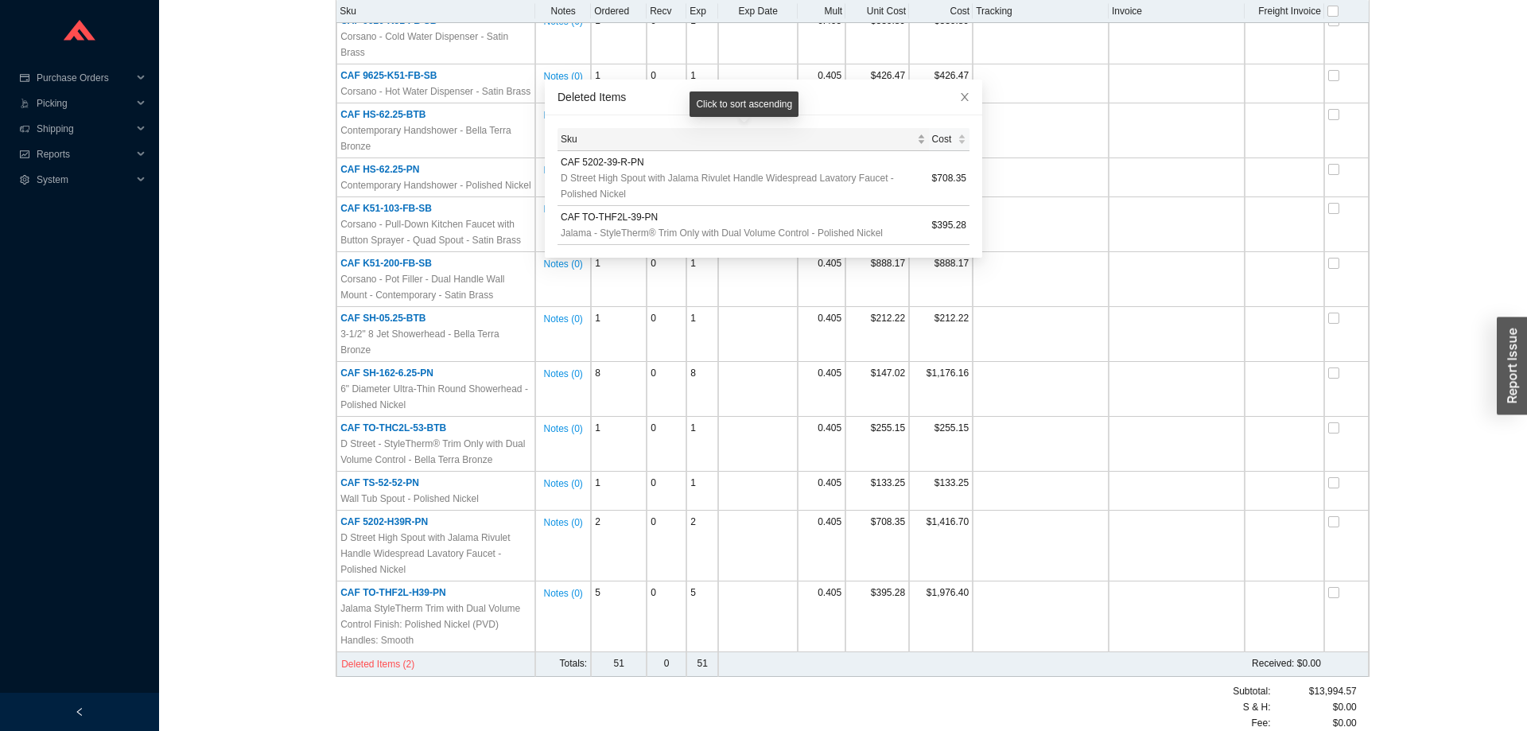
drag, startPoint x: 968, startPoint y: 239, endPoint x: 673, endPoint y: 138, distance: 311.8
click at [673, 138] on table "Sku Cost CAF 5202-39-R-PN D Street High Spout with Jalama Rivulet Handle Widesp…" at bounding box center [763, 186] width 412 height 117
click at [673, 138] on span "Sku" at bounding box center [737, 139] width 353 height 16
click at [968, 93] on icon "close" at bounding box center [964, 96] width 11 height 11
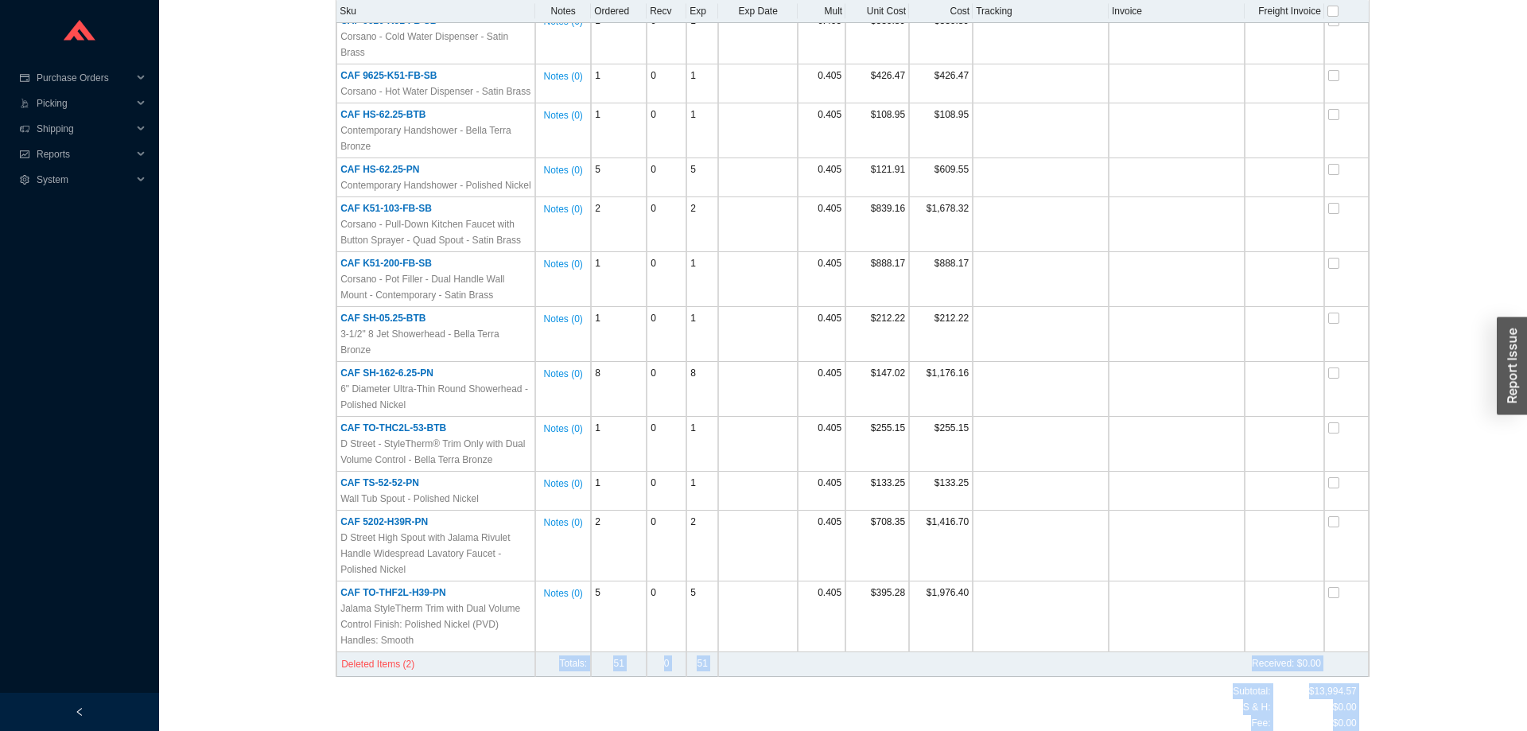
drag, startPoint x: 1367, startPoint y: 710, endPoint x: 314, endPoint y: 630, distance: 1055.8
click at [314, 630] on div "Standard PO # 988548 [US_STATE] FAUCETS [PHONE_NUMBER] / [EMAIL_ADDRESS][DOMAIN…" at bounding box center [842, 18] width 1329 height 1488
drag, startPoint x: 295, startPoint y: 629, endPoint x: 1390, endPoint y: 717, distance: 1098.4
click at [1390, 717] on div "Standard PO # 988548 [US_STATE] FAUCETS [PHONE_NUMBER] / [EMAIL_ADDRESS][DOMAIN…" at bounding box center [842, 18] width 1329 height 1488
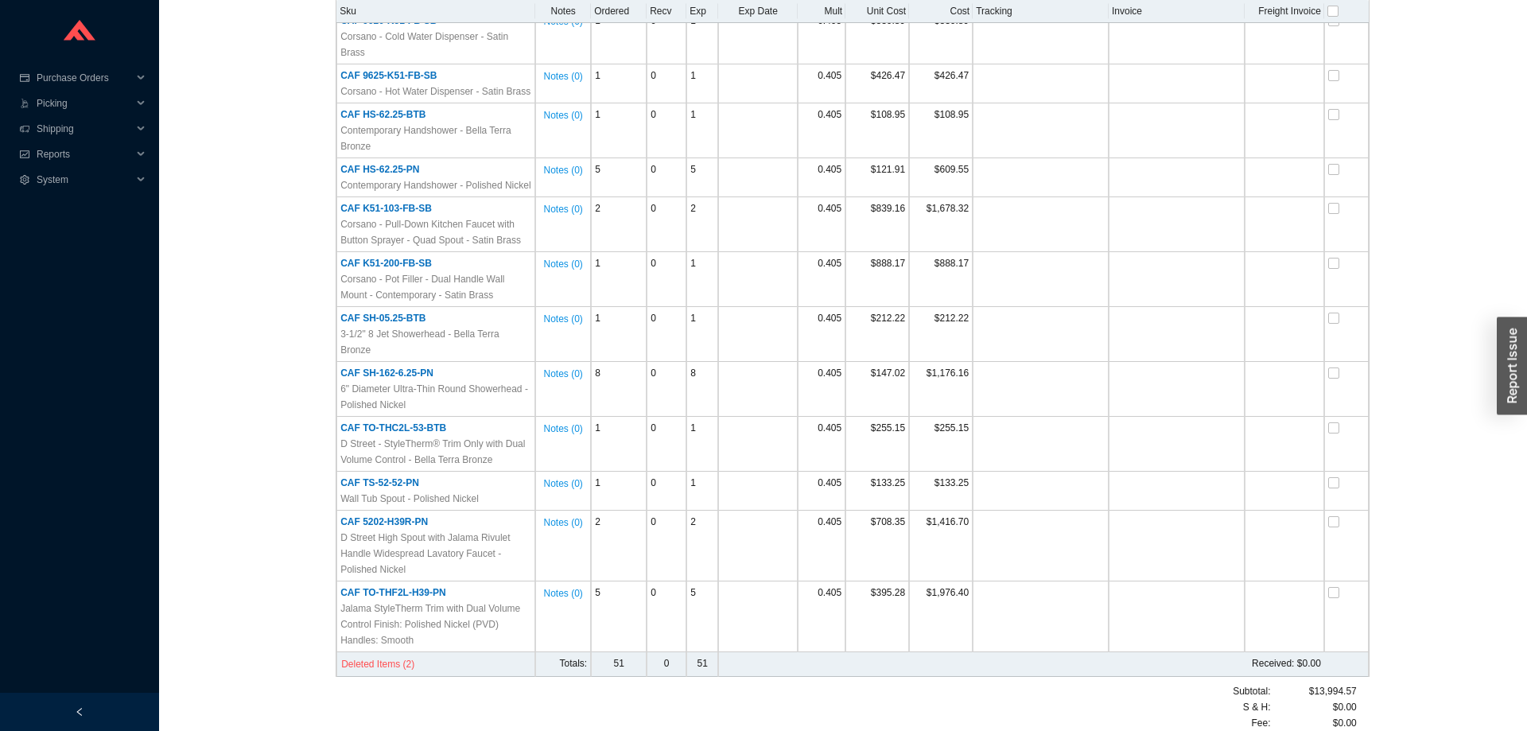
click at [1390, 717] on div "Standard PO # 988548 [US_STATE] FAUCETS [PHONE_NUMBER] / [EMAIL_ADDRESS][DOMAIN…" at bounding box center [842, 18] width 1329 height 1488
click at [385, 656] on span "Deleted Items (2)" at bounding box center [377, 664] width 73 height 16
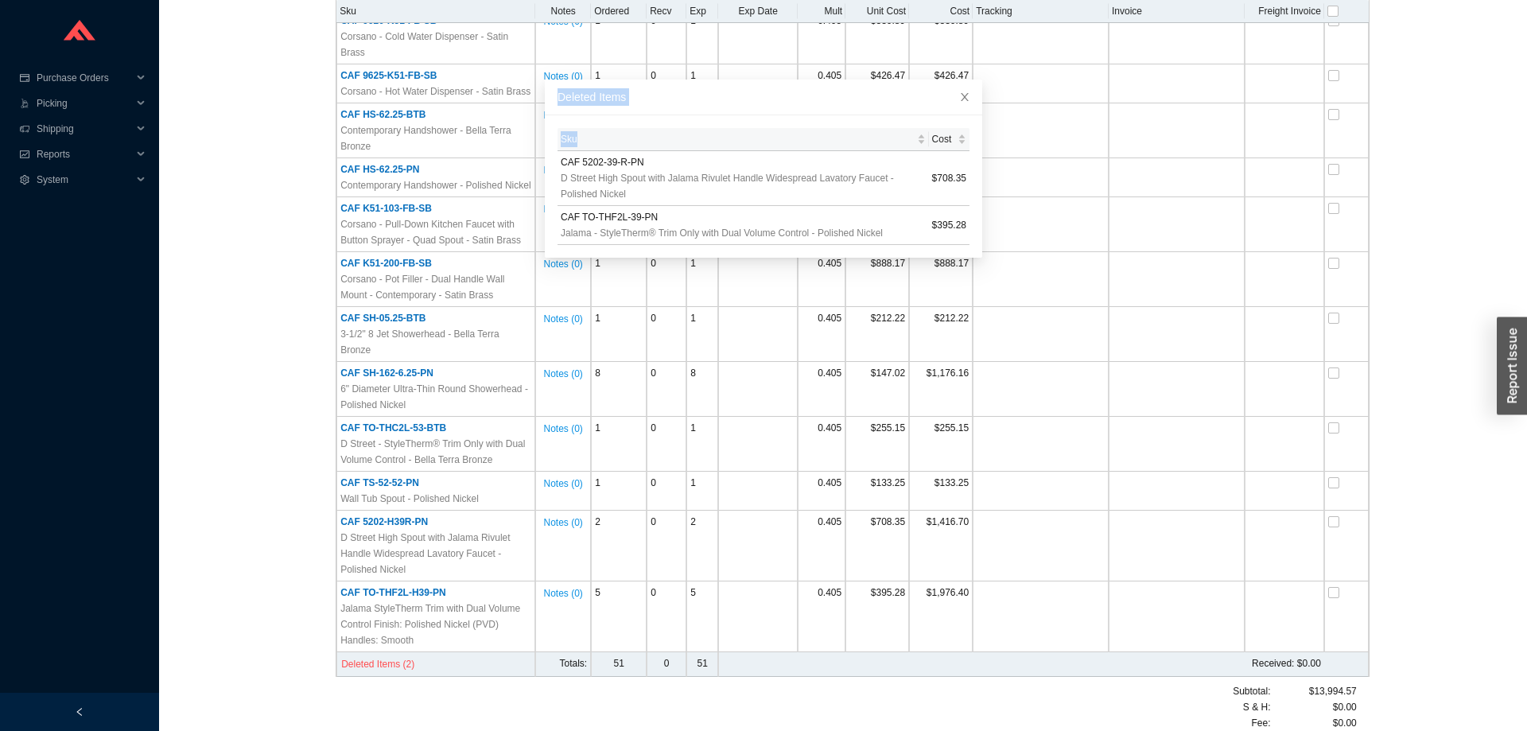
drag, startPoint x: 664, startPoint y: 217, endPoint x: 556, endPoint y: 96, distance: 162.2
click at [556, 96] on div "Deleted Items Sku Cost CAF 5202-39-R-PN D Street High Spout with Jalama Rivulet…" at bounding box center [763, 169] width 437 height 178
click at [558, 92] on div "Deleted Items" at bounding box center [763, 96] width 412 height 17
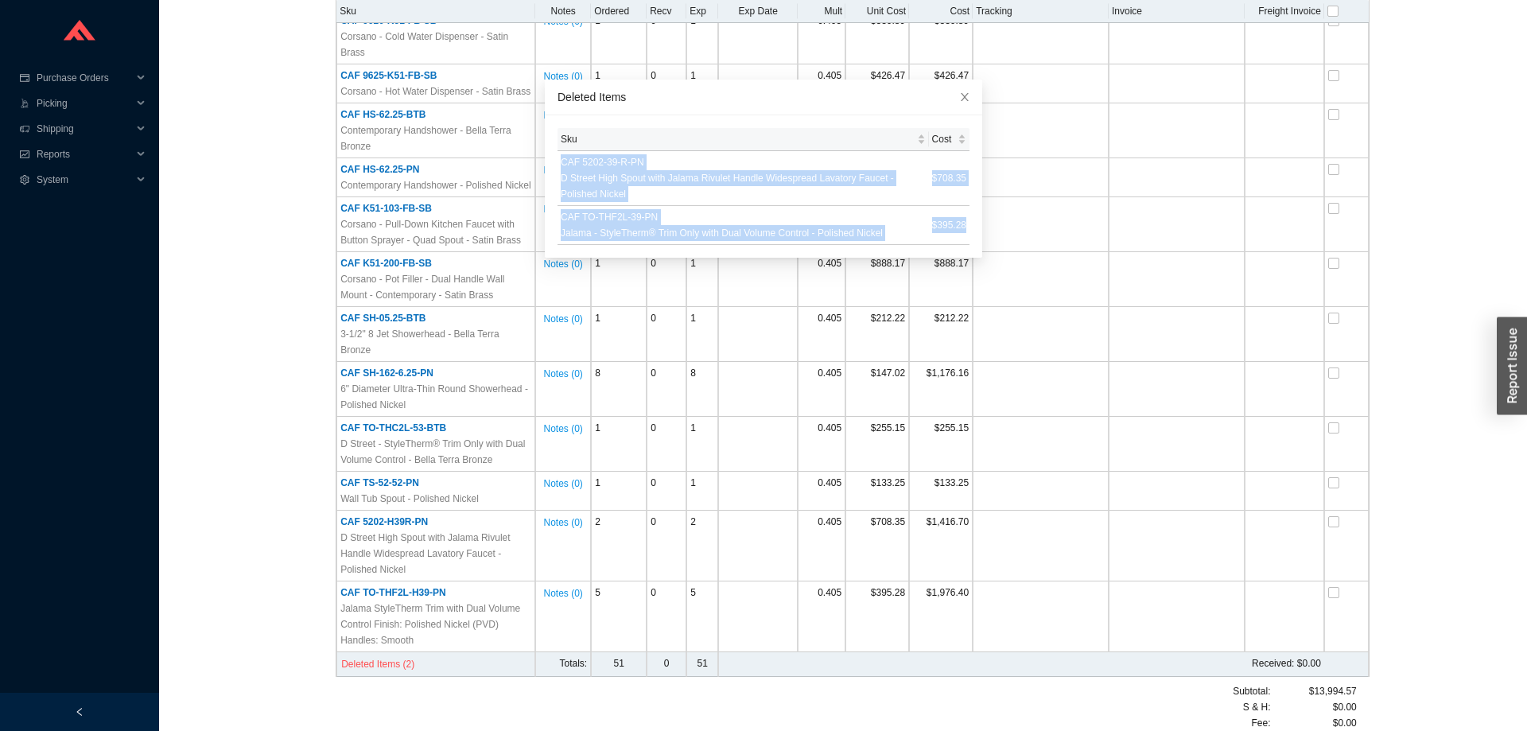
drag, startPoint x: 556, startPoint y: 118, endPoint x: 970, endPoint y: 230, distance: 429.2
click at [970, 228] on div "Sku Cost CAF 5202-39-R-PN D Street High Spout with Jalama Rivulet Handle Widesp…" at bounding box center [763, 186] width 437 height 142
click at [968, 237] on td "$395.28" at bounding box center [949, 225] width 41 height 39
drag, startPoint x: 964, startPoint y: 238, endPoint x: 600, endPoint y: 161, distance: 372.1
click at [593, 158] on tbody "CAF 5202-39-R-PN D Street High Spout with Jalama Rivulet Handle Widespread Lava…" at bounding box center [763, 198] width 412 height 94
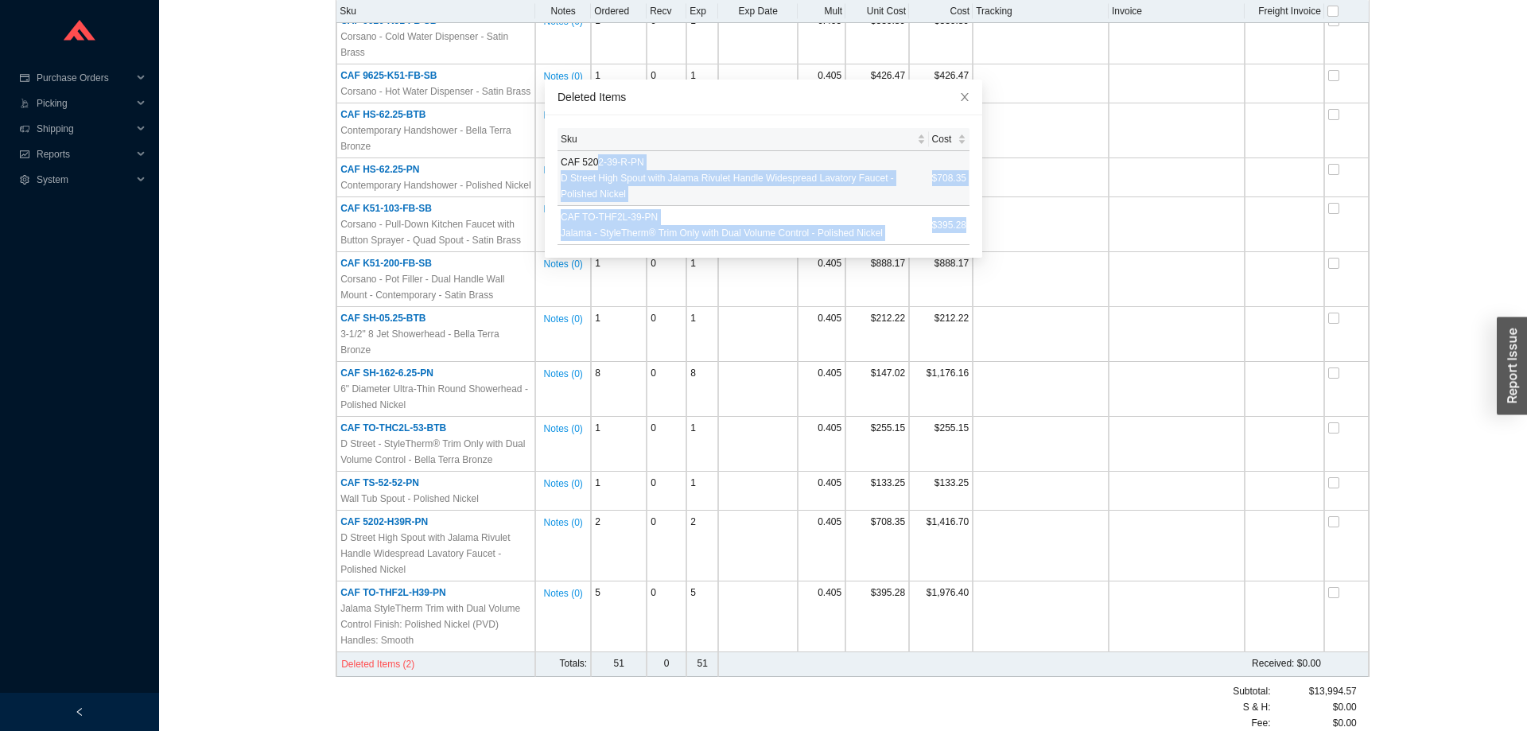
click at [718, 179] on span "D Street High Spout with Jalama Rivulet Handle Widespread Lavatory Faucet - Pol…" at bounding box center [743, 186] width 365 height 32
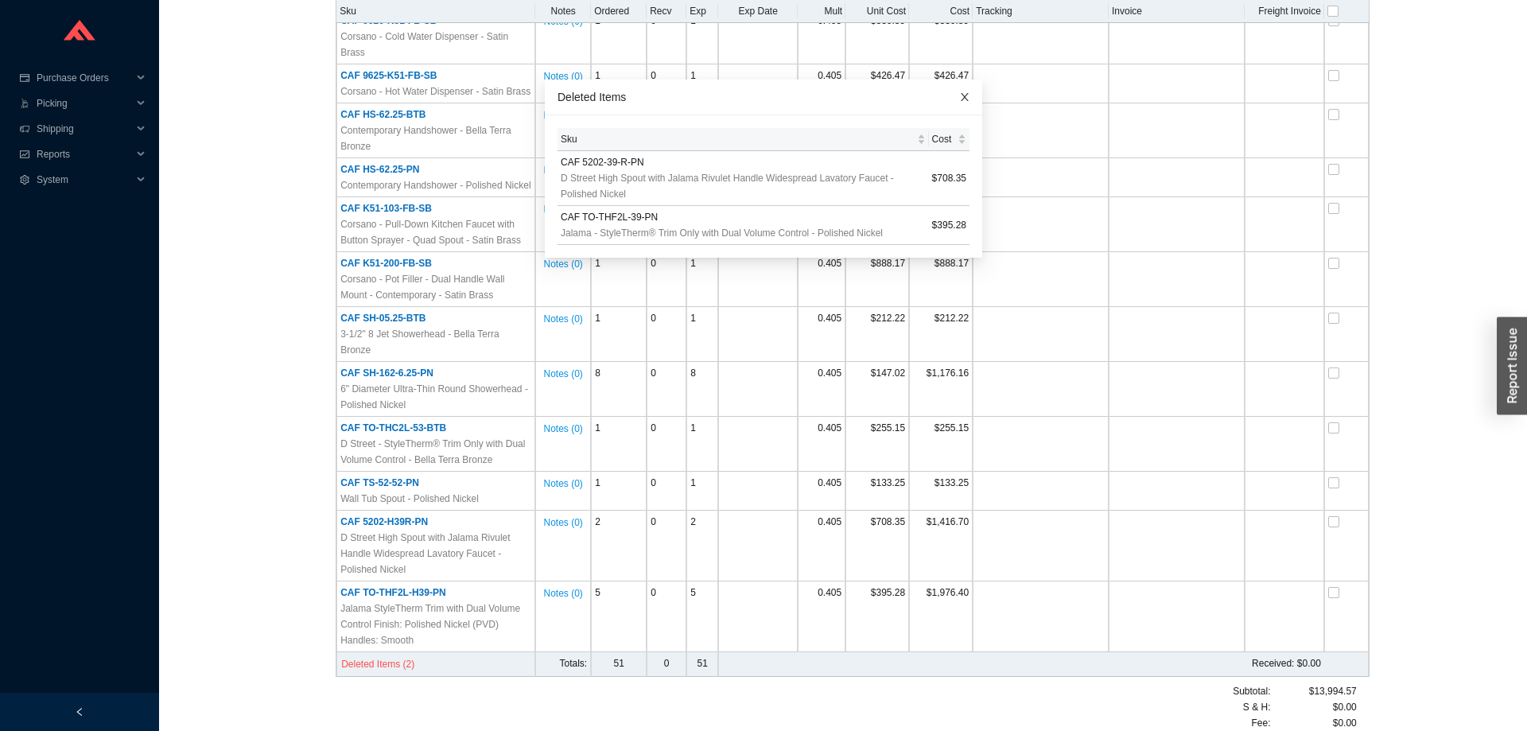
click at [962, 95] on icon "close" at bounding box center [965, 97] width 8 height 8
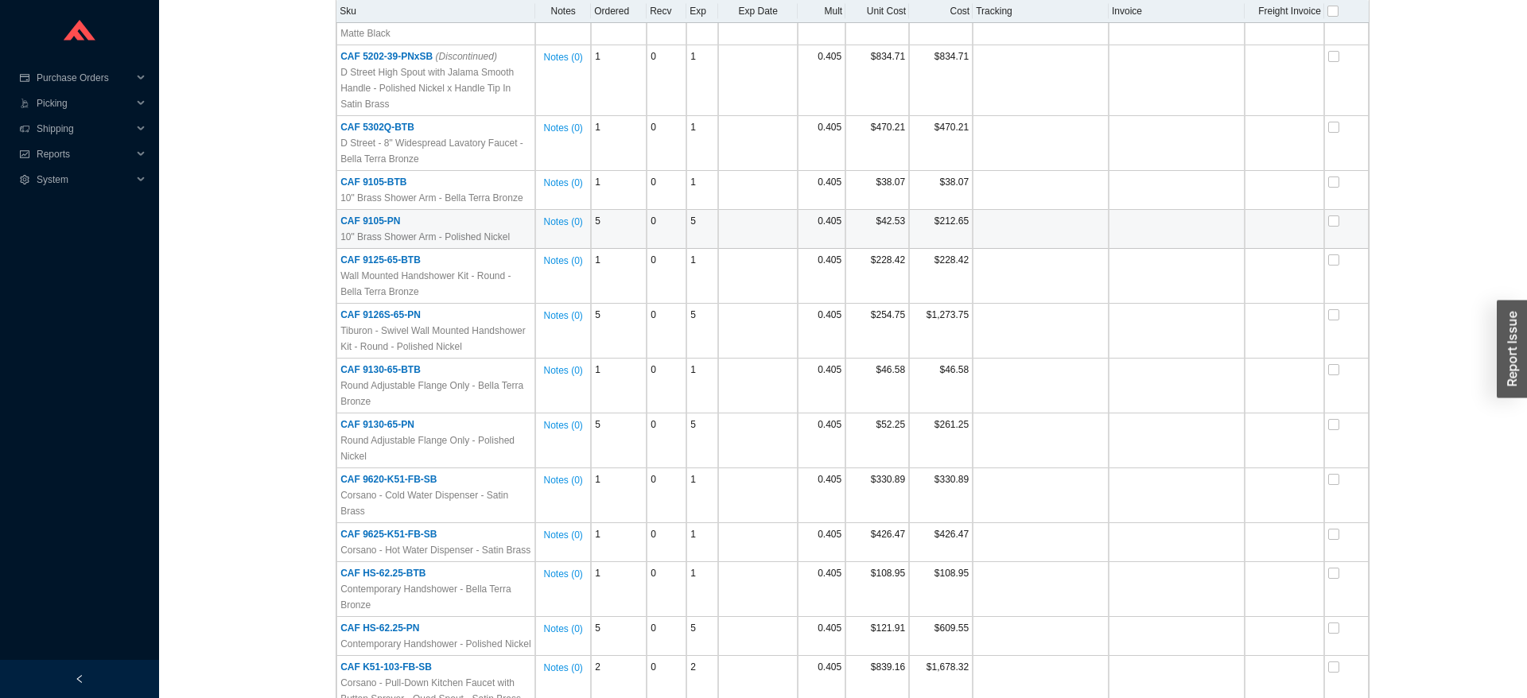
scroll to position [0, 0]
